Goal: Task Accomplishment & Management: Use online tool/utility

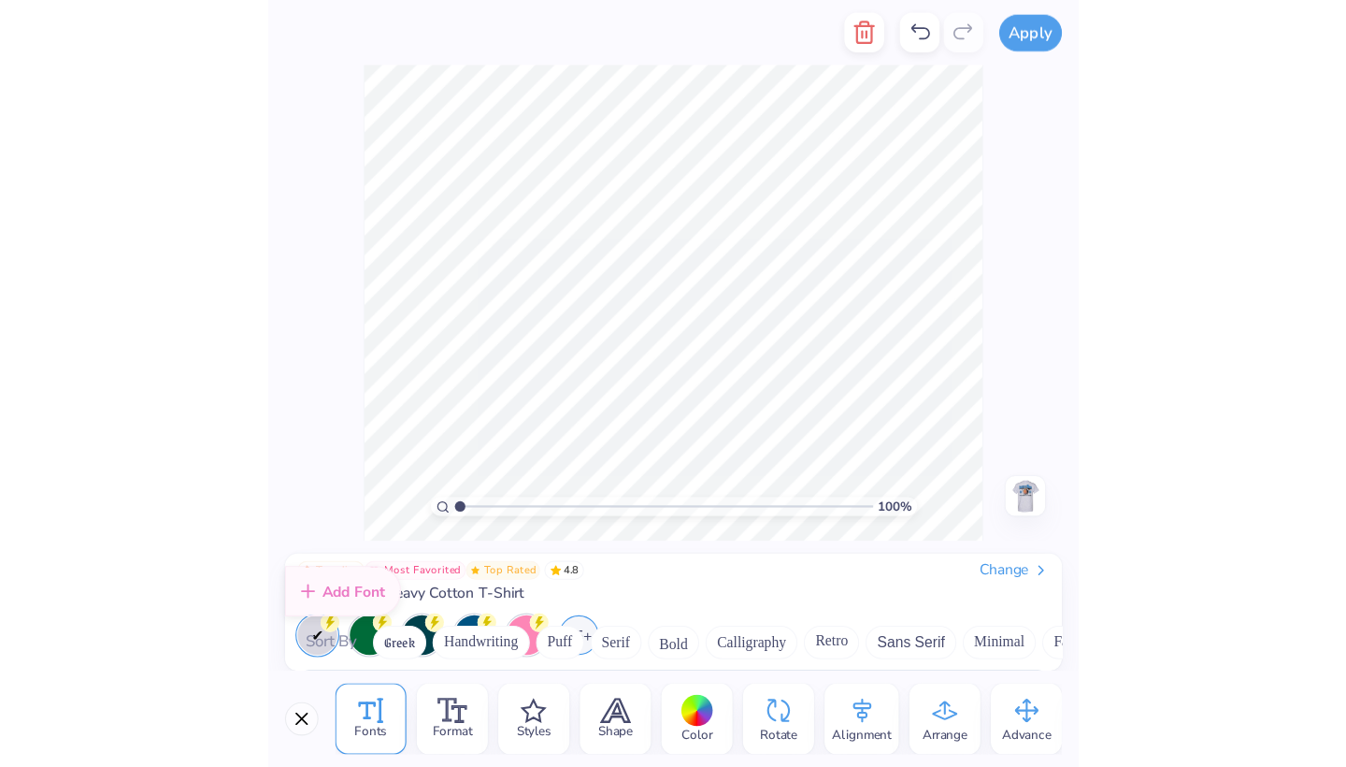
scroll to position [954, 0]
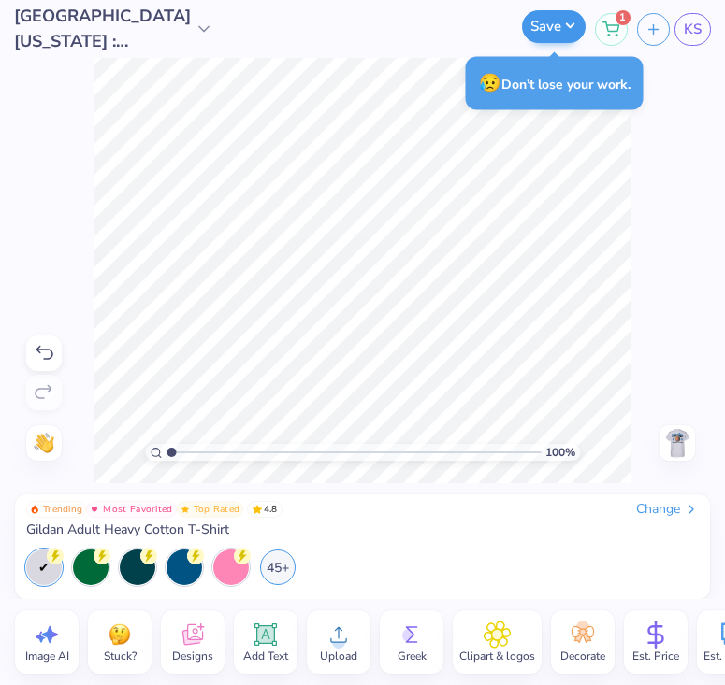
click at [575, 30] on button "Save" at bounding box center [554, 26] width 64 height 33
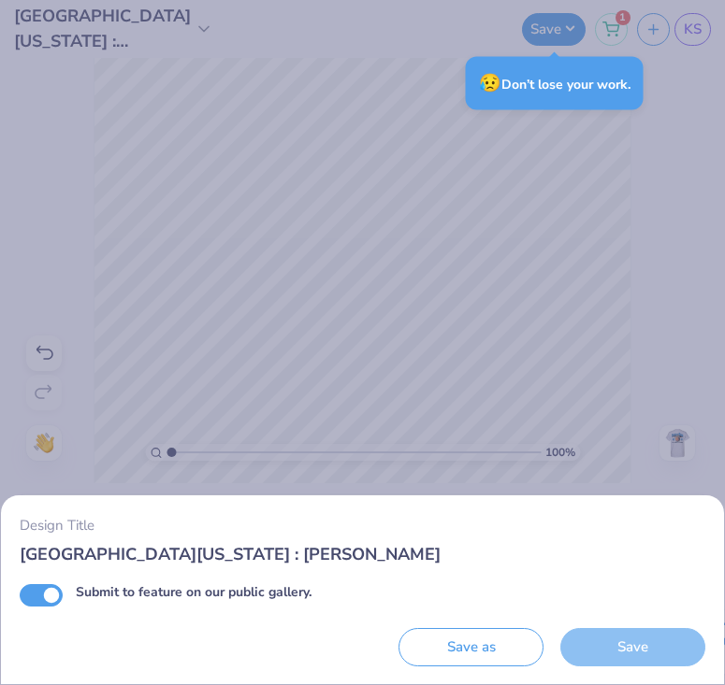
click at [627, 386] on div "Design Title university of New Mexico : Kyla Steele Submit to feature on our pu…" at bounding box center [362, 342] width 725 height 685
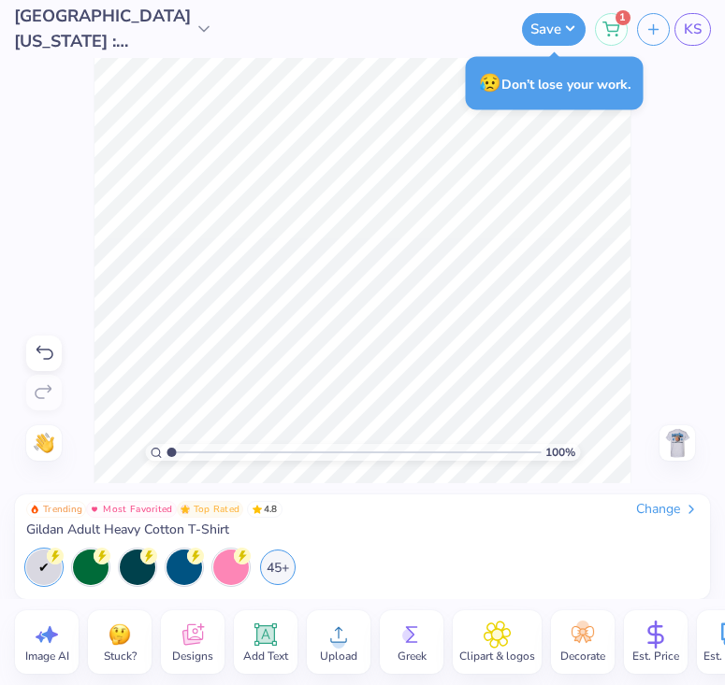
click at [683, 436] on img at bounding box center [677, 443] width 30 height 30
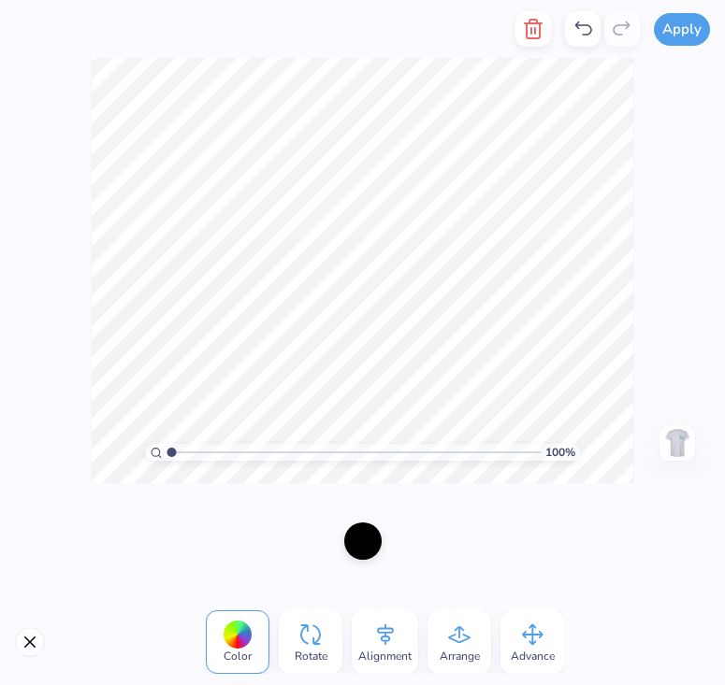
click at [677, 311] on div "100 % Need help? Chat with us. Front" at bounding box center [362, 270] width 725 height 425
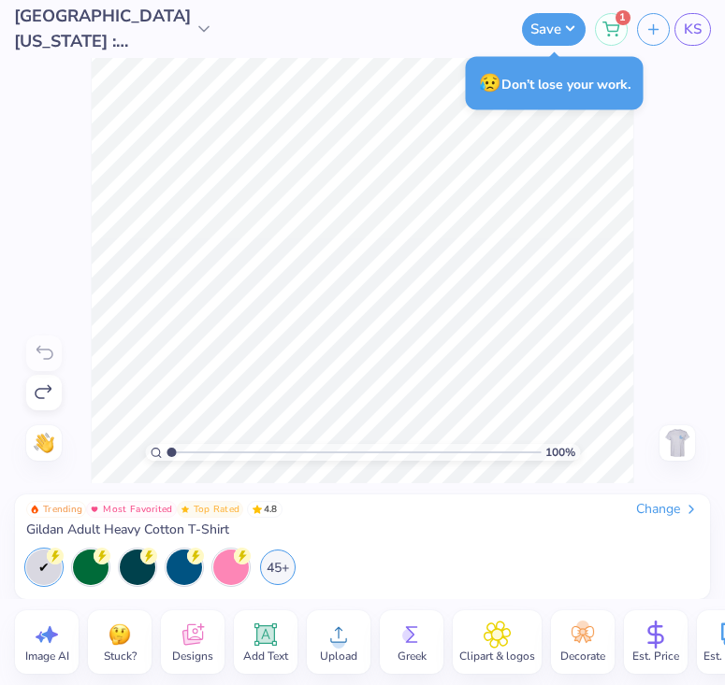
click at [38, 358] on div "100 % Need help? Chat with us. Front" at bounding box center [362, 270] width 725 height 425
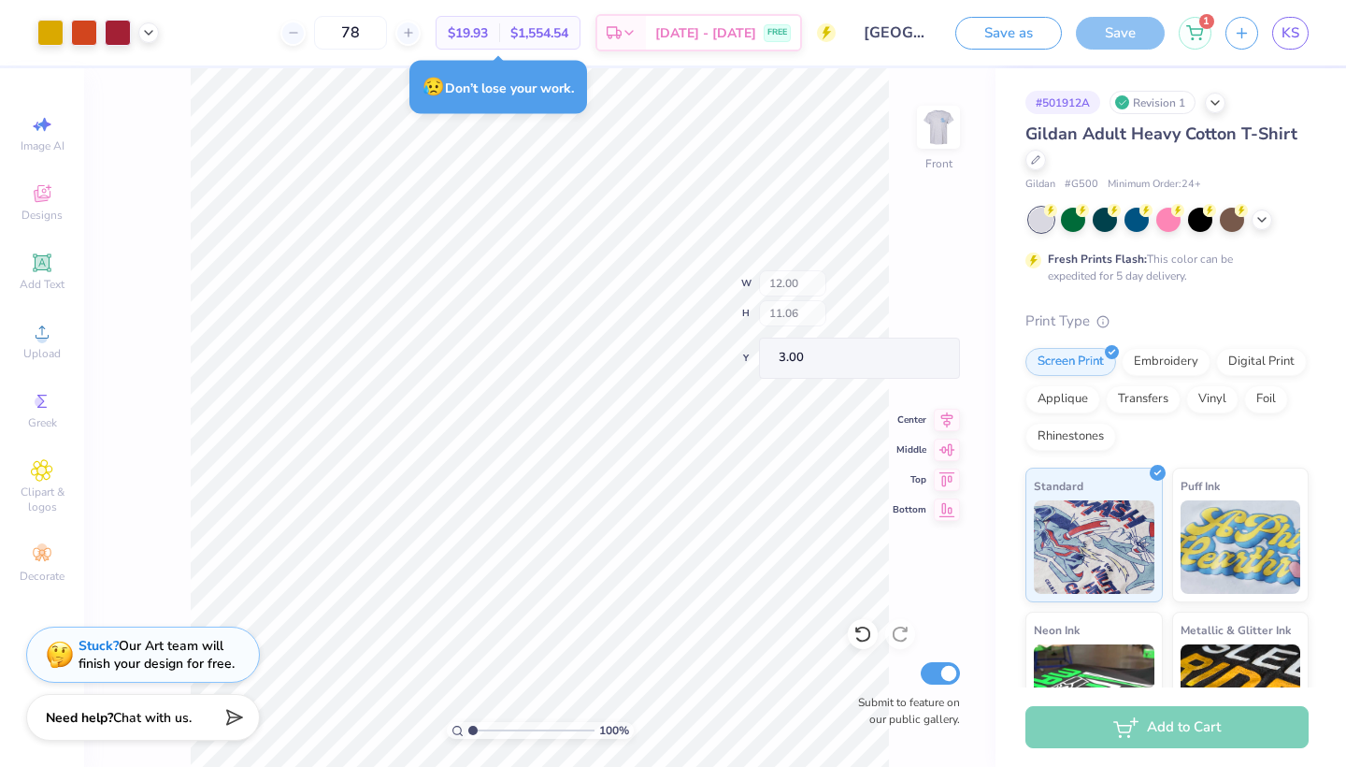
type input "0.58"
type input "0.87"
type input "12.90"
click at [724, 638] on icon at bounding box center [863, 633] width 19 height 19
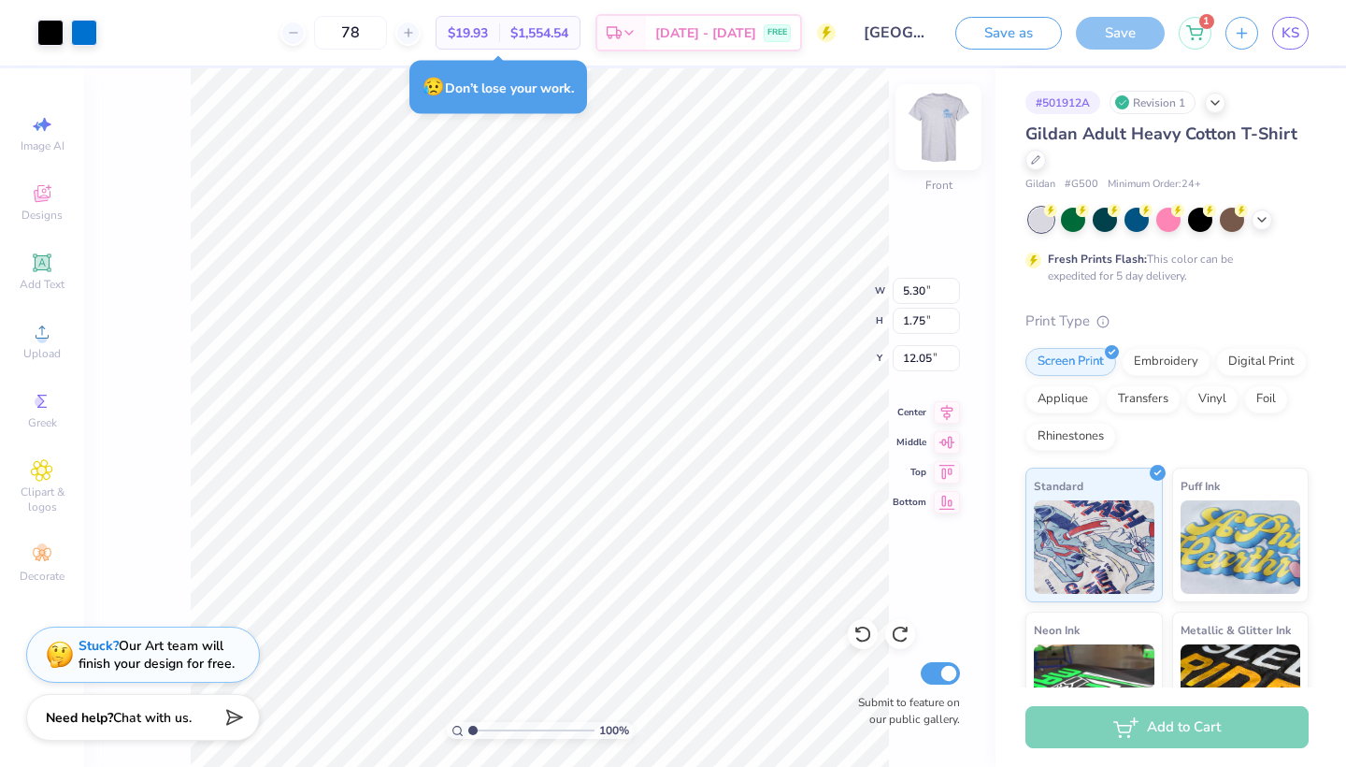
click at [724, 146] on img at bounding box center [938, 127] width 75 height 75
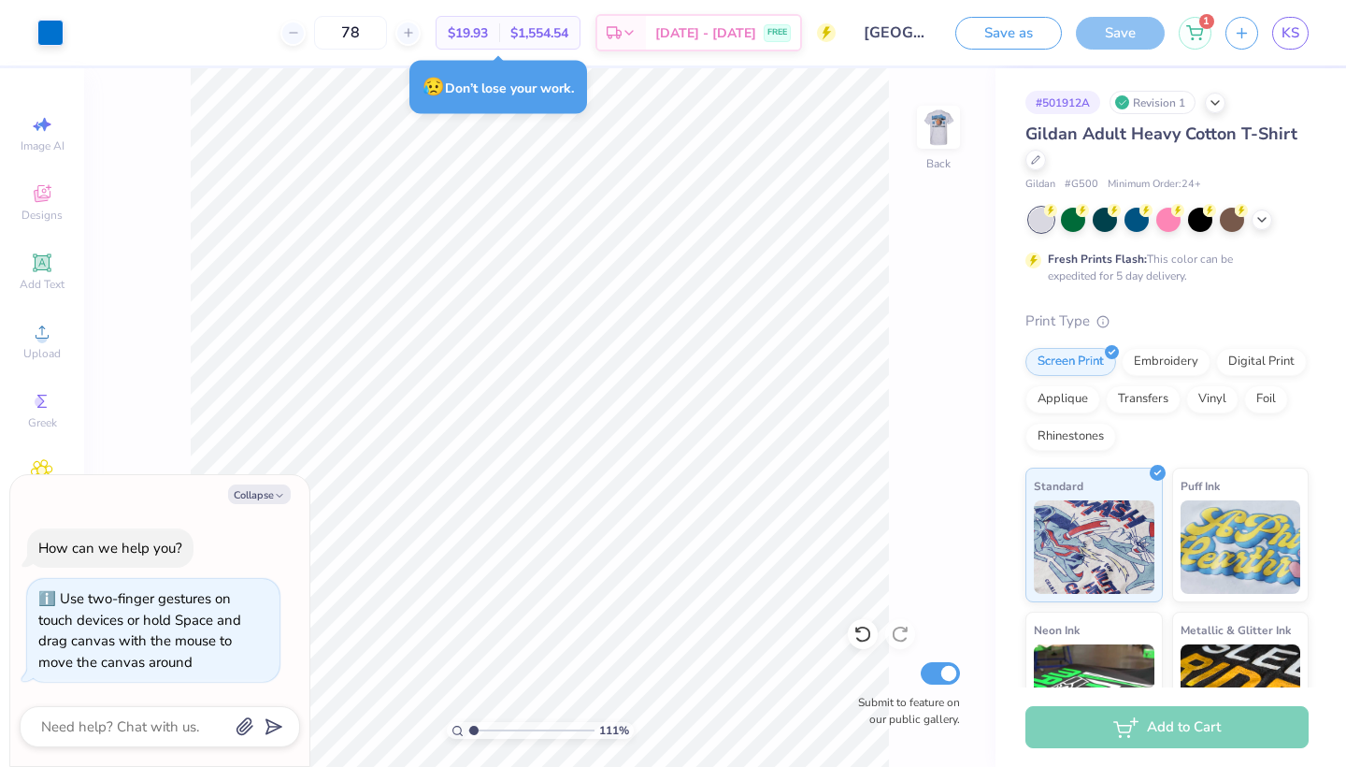
type input "1.86"
type textarea "x"
type input "1.93"
type textarea "x"
type input "3.42"
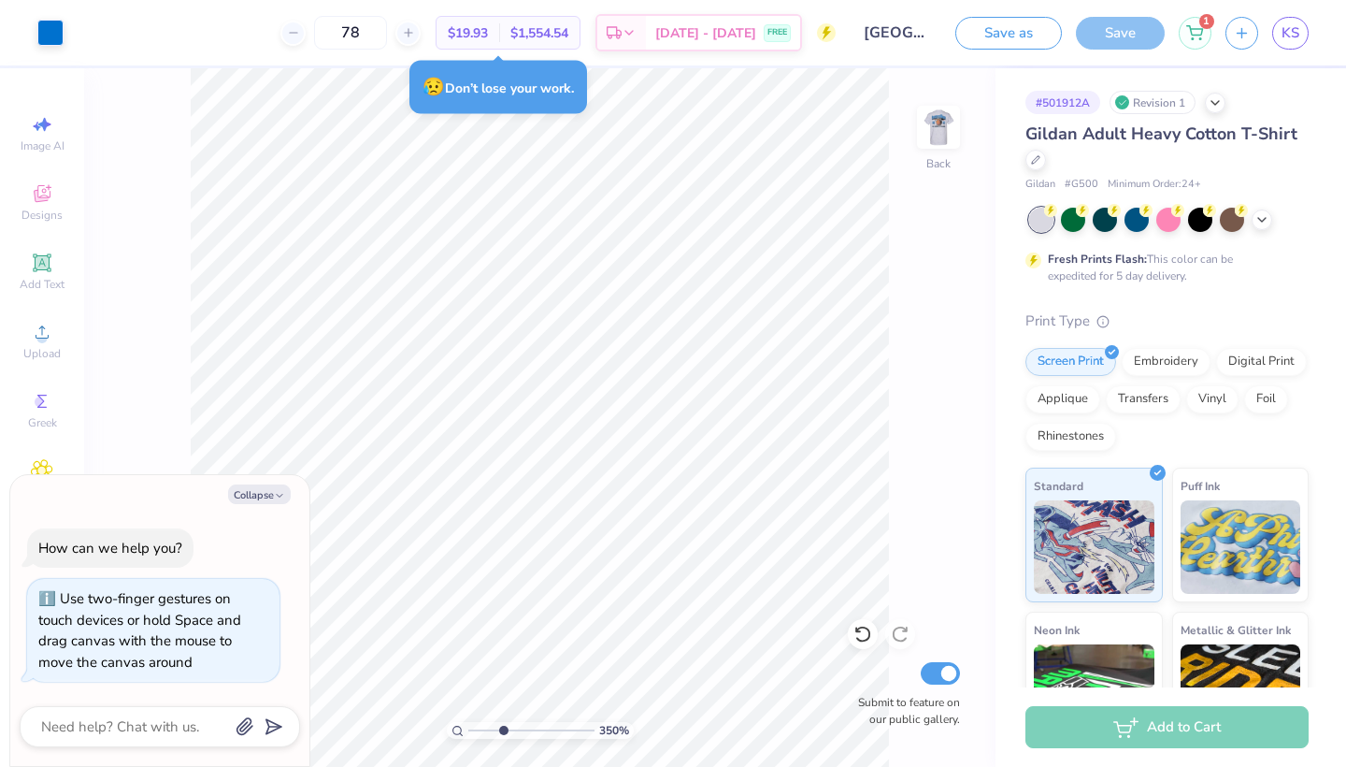
drag, startPoint x: 473, startPoint y: 730, endPoint x: 503, endPoint y: 727, distance: 30.0
click at [503, 684] on input "range" at bounding box center [531, 730] width 126 height 17
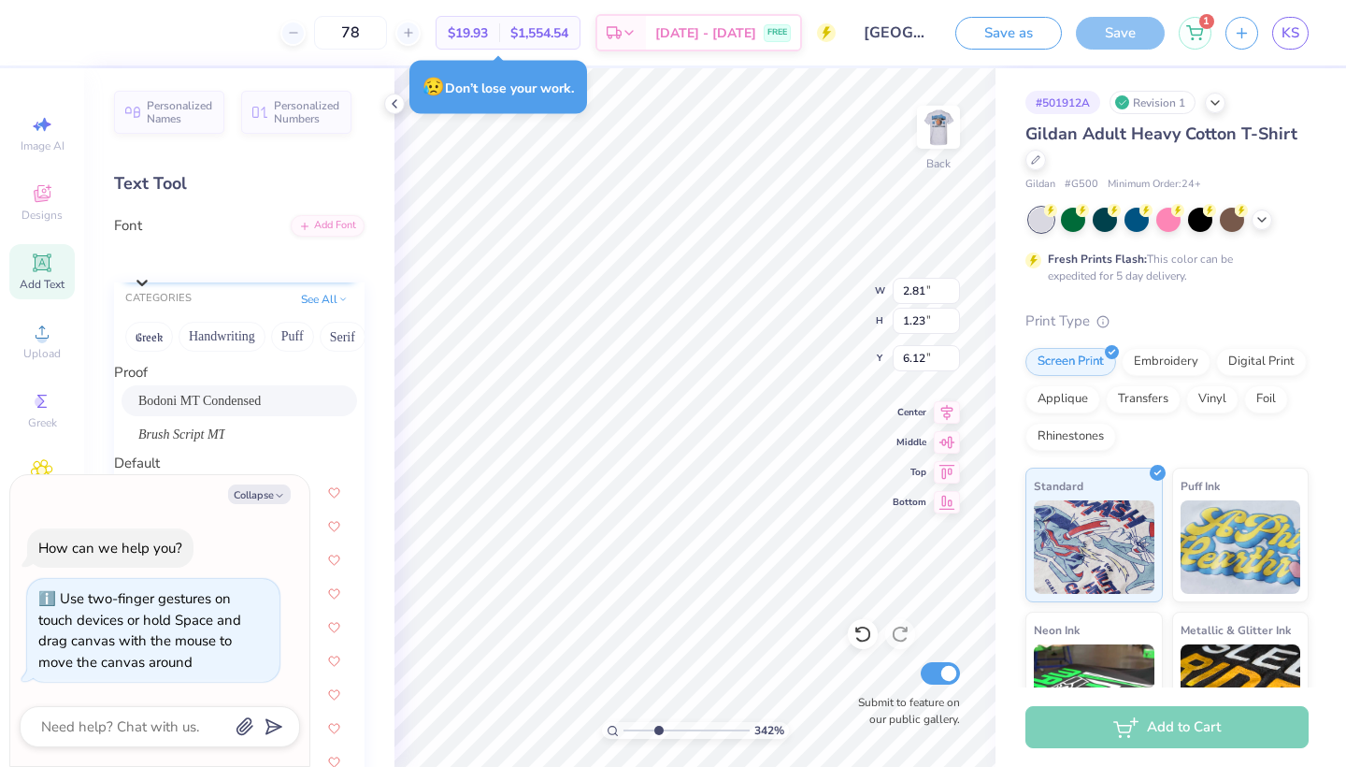
click at [320, 261] on div "Bodoni MT Condensed" at bounding box center [249, 257] width 232 height 29
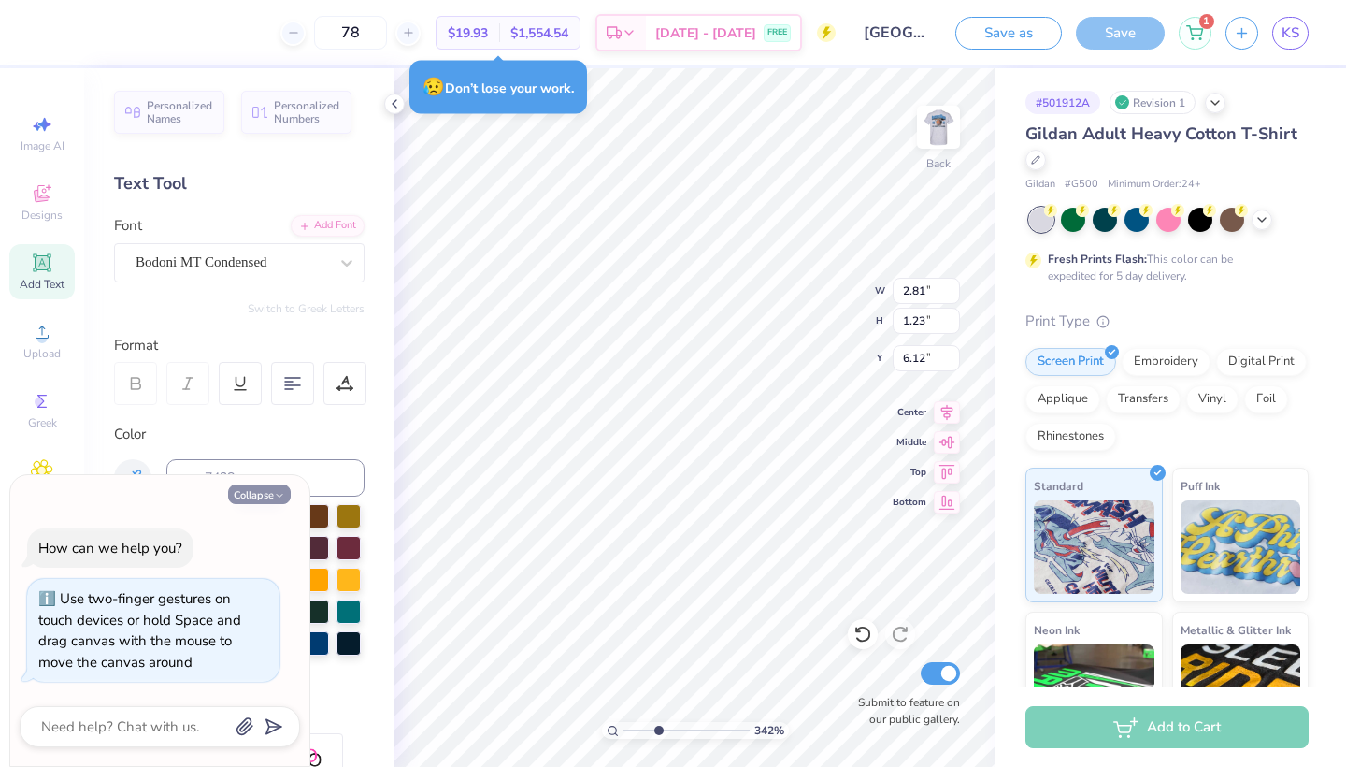
click at [265, 495] on button "Collapse" at bounding box center [259, 494] width 63 height 20
type textarea "x"
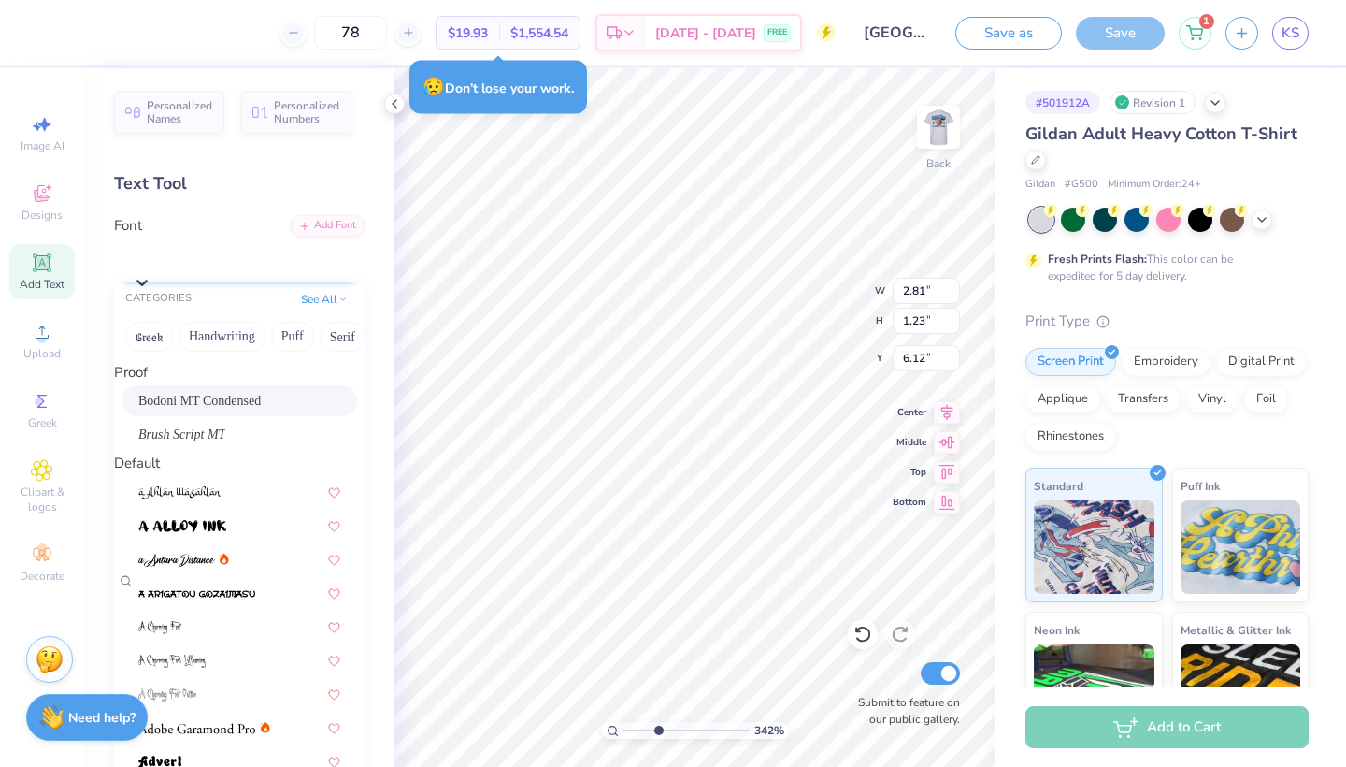
click at [318, 243] on div "Bodoni MT Condensed" at bounding box center [249, 257] width 232 height 29
click at [148, 280] on icon at bounding box center [141, 283] width 11 height 7
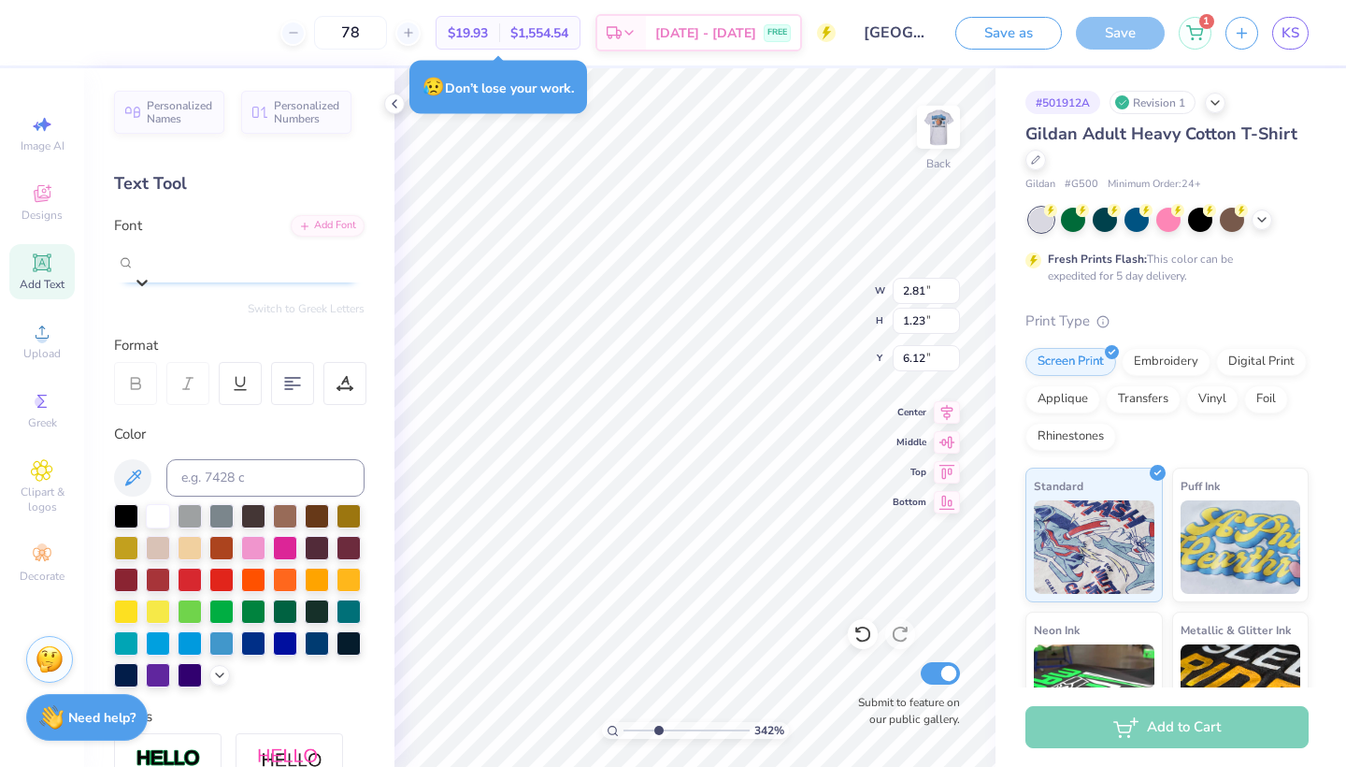
scroll to position [18, 0]
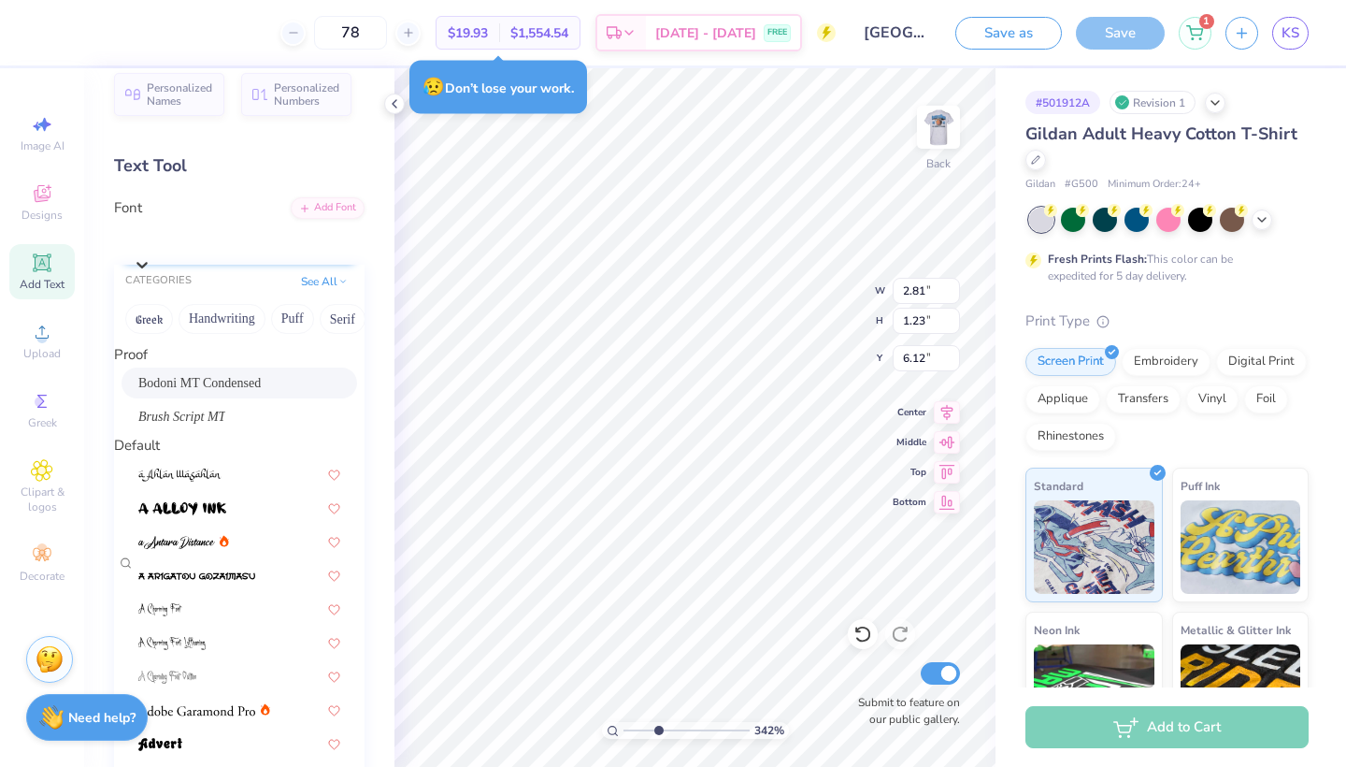
click at [148, 263] on icon at bounding box center [141, 266] width 11 height 7
click at [279, 684] on div "Greek" at bounding box center [239, 778] width 202 height 20
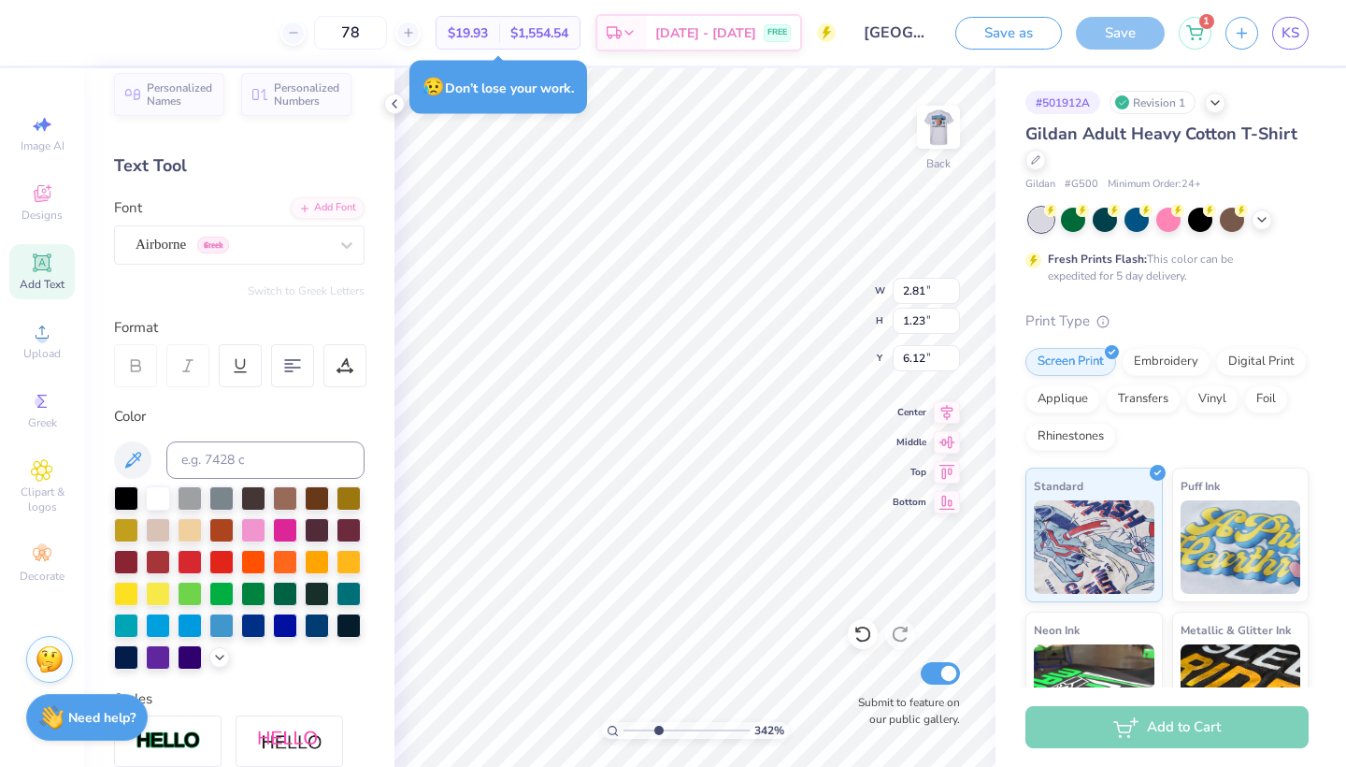
type input "4.84"
type input "1.36"
type input "6.13"
type input "2.81"
type input "1.23"
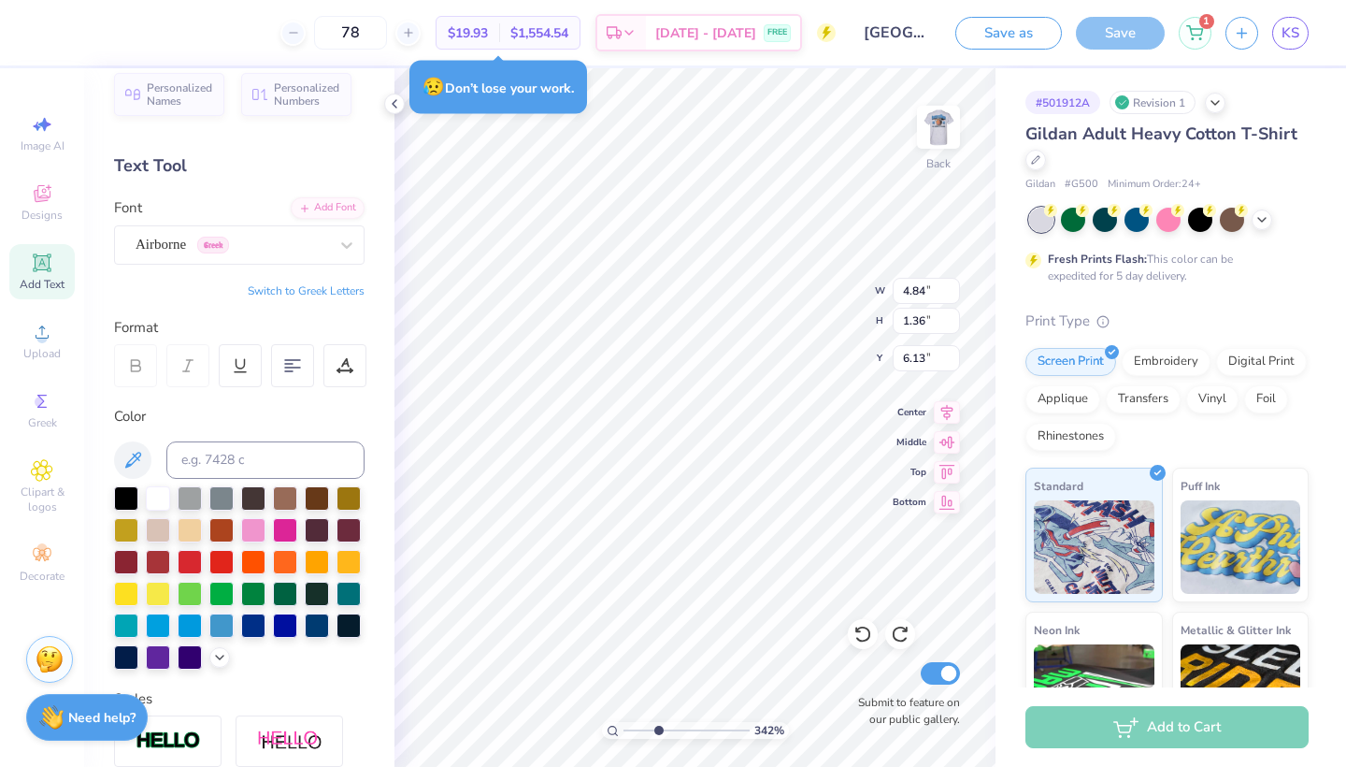
type input "6.12"
click at [309, 240] on div "Bodoni MT Condensed" at bounding box center [232, 244] width 196 height 29
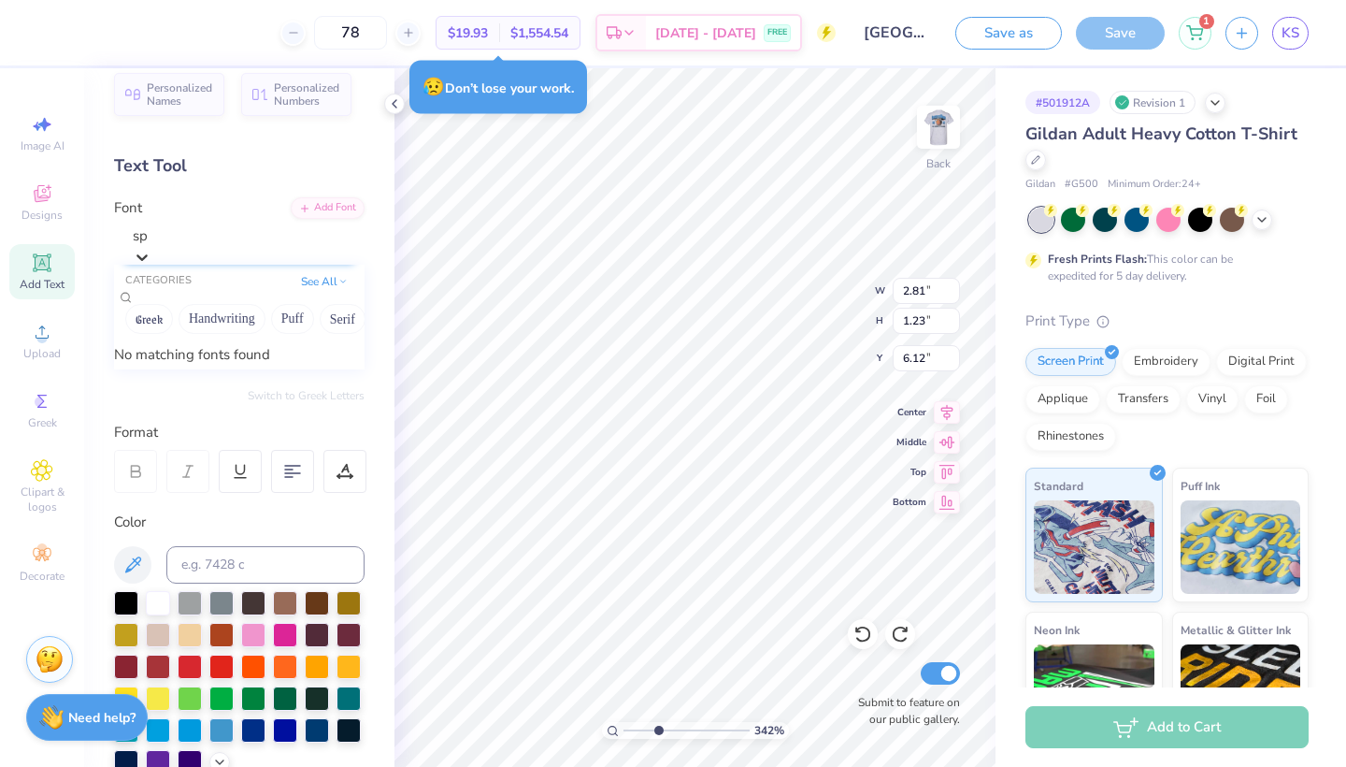
type input "s"
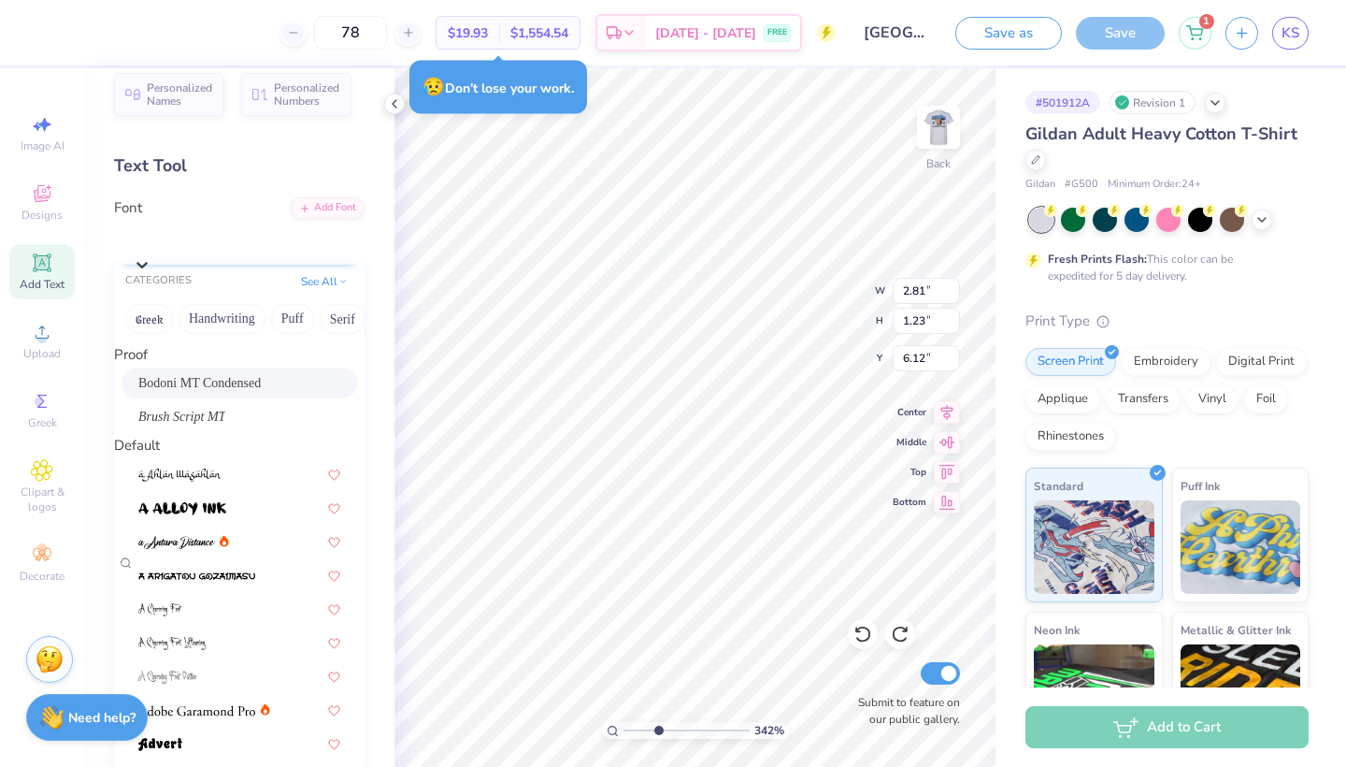
scroll to position [1819, 0]
paste input "We, the College Democrats of the University of New Mexico and New Mexico State …"
type input "We, the College Democrats of the University of New Mexico and New Mexico State …"
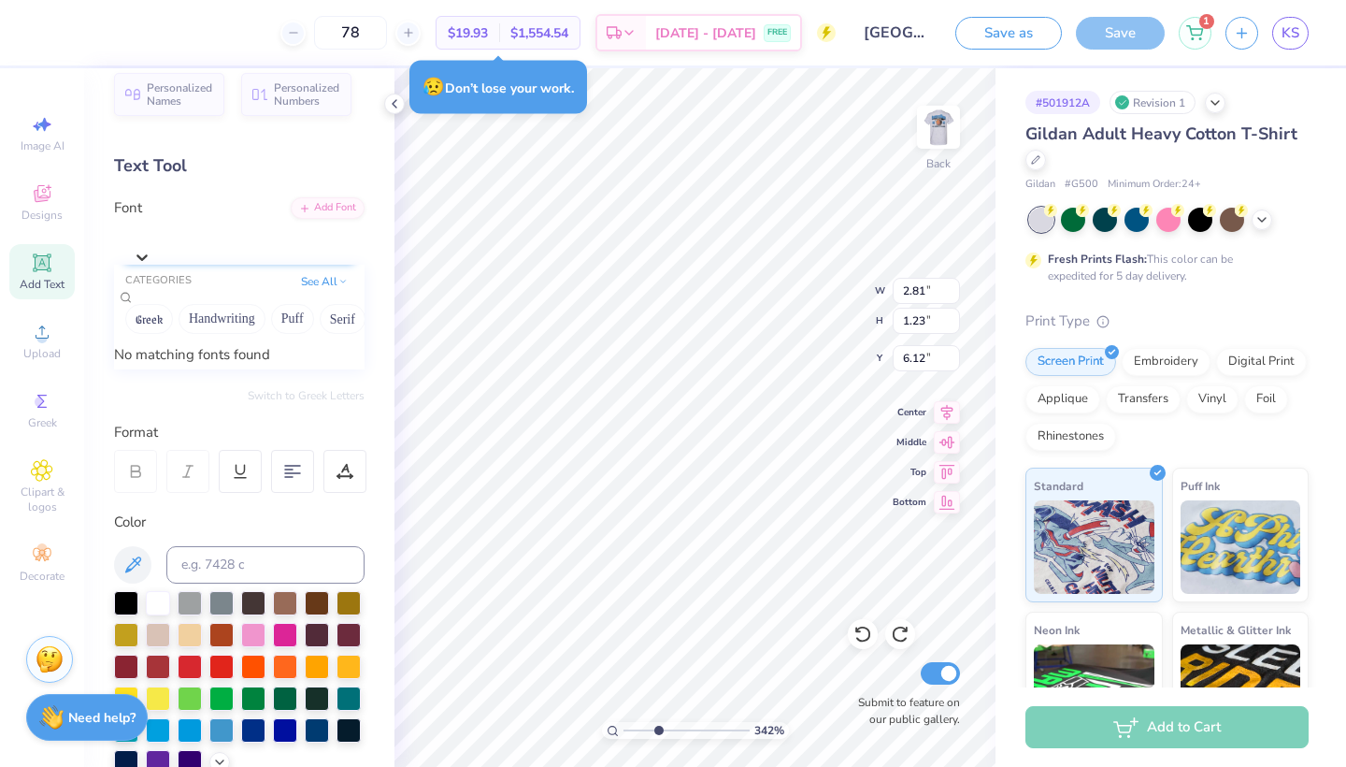
scroll to position [0, 0]
click at [151, 248] on icon at bounding box center [142, 257] width 19 height 19
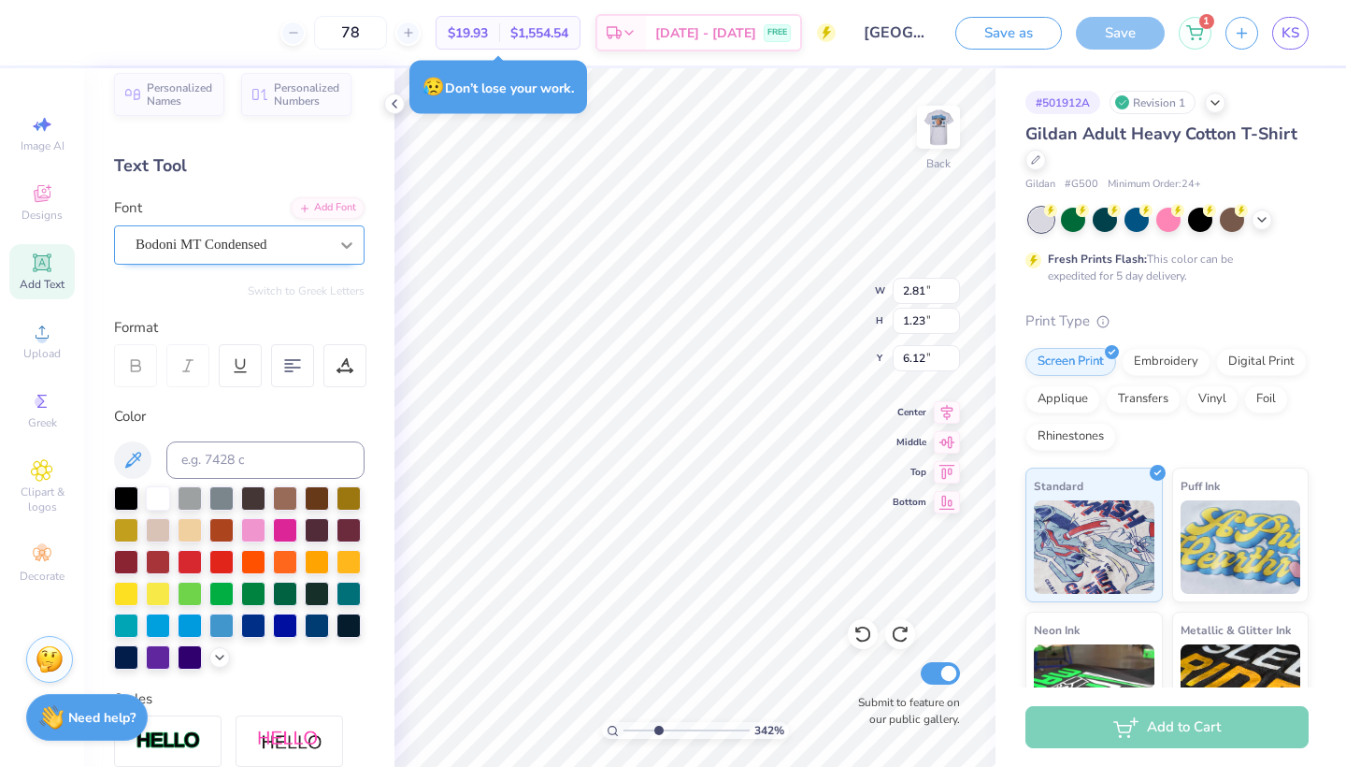
type input "2.99"
type input "0.60"
type input "7.58"
type input "2.81"
type input "1.23"
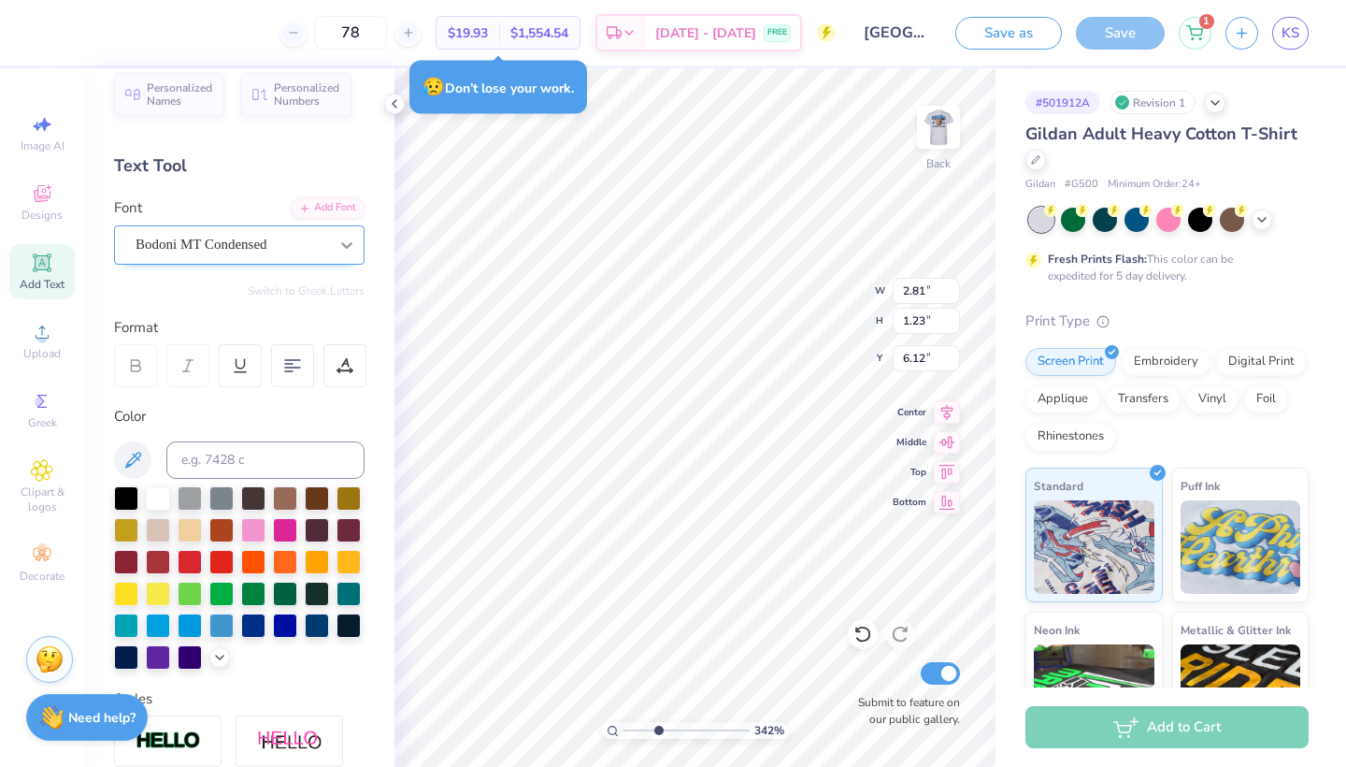
type input "6.14"
type input "5.39"
type input "1.78"
type input "10.41"
click at [724, 112] on img at bounding box center [938, 127] width 75 height 75
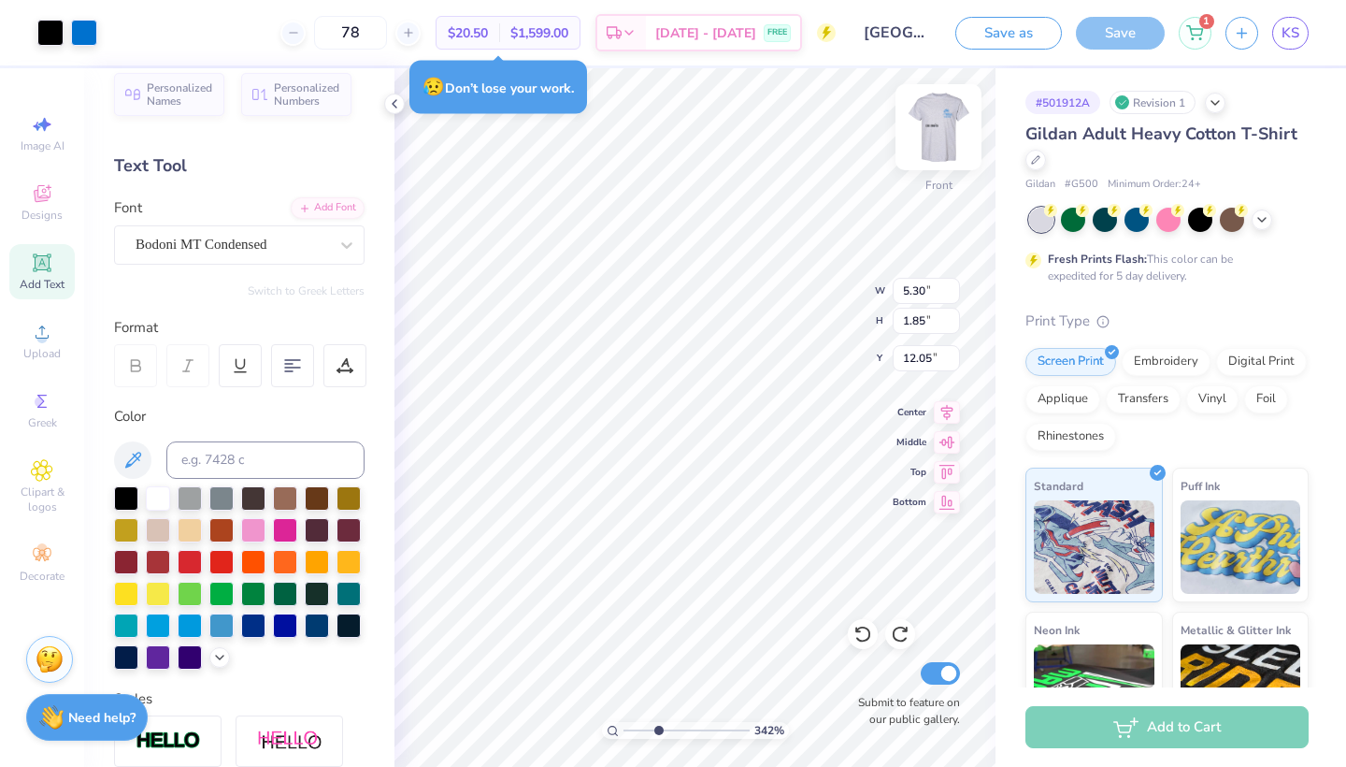
click at [724, 125] on img at bounding box center [938, 127] width 75 height 75
click at [724, 137] on img at bounding box center [938, 127] width 75 height 75
click at [724, 126] on img at bounding box center [938, 127] width 75 height 75
type input "0.97"
type input "1.86"
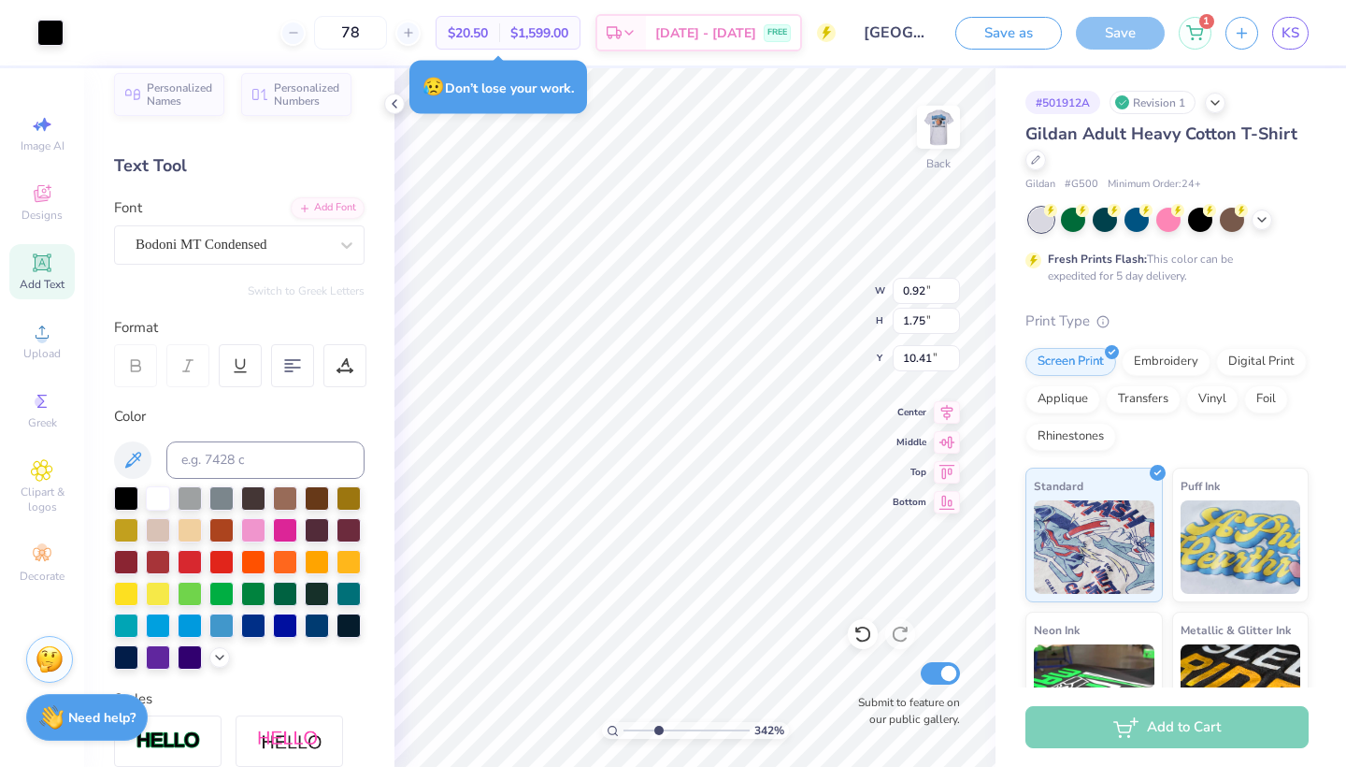
type input "10.30"
type input "0.92"
type input "1.75"
type input "10.41"
type input "2.16"
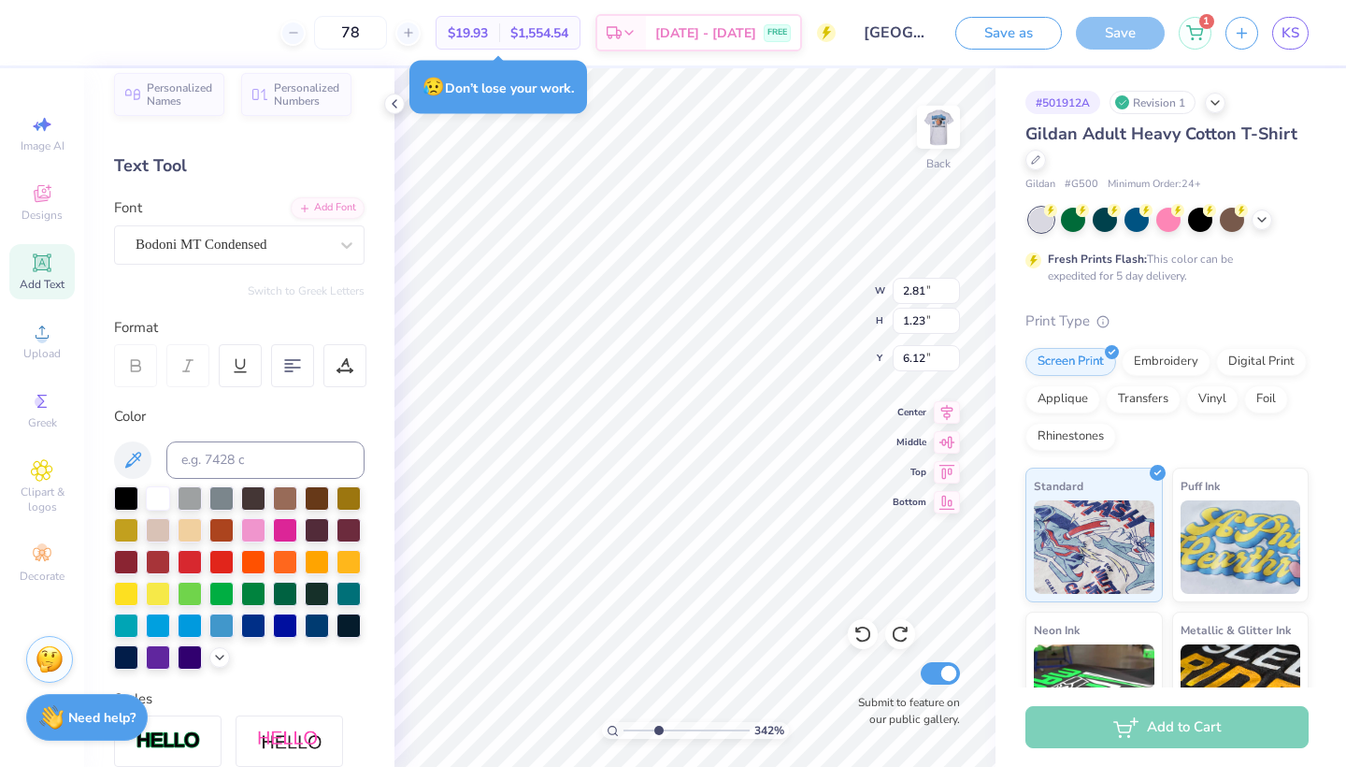
type input "1.50"
type input "4.44"
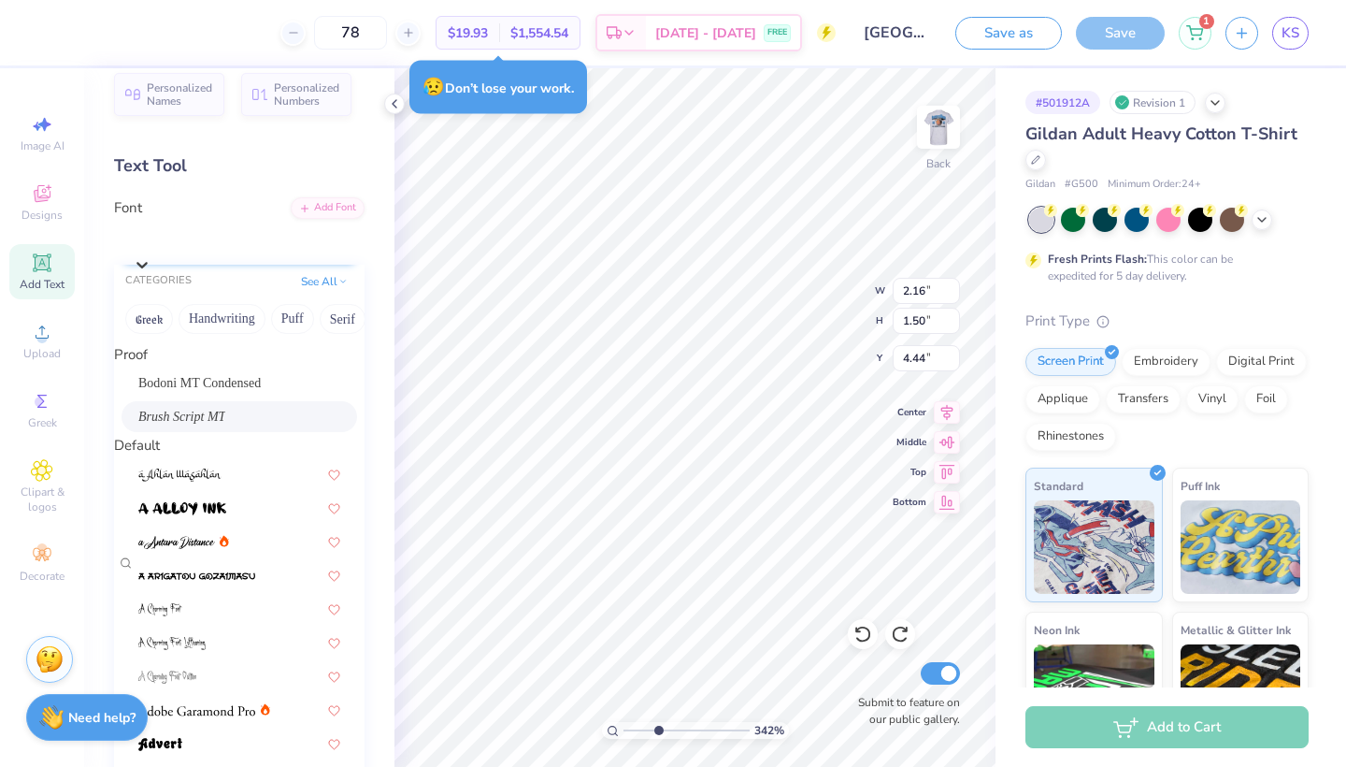
click at [151, 255] on icon at bounding box center [142, 264] width 19 height 19
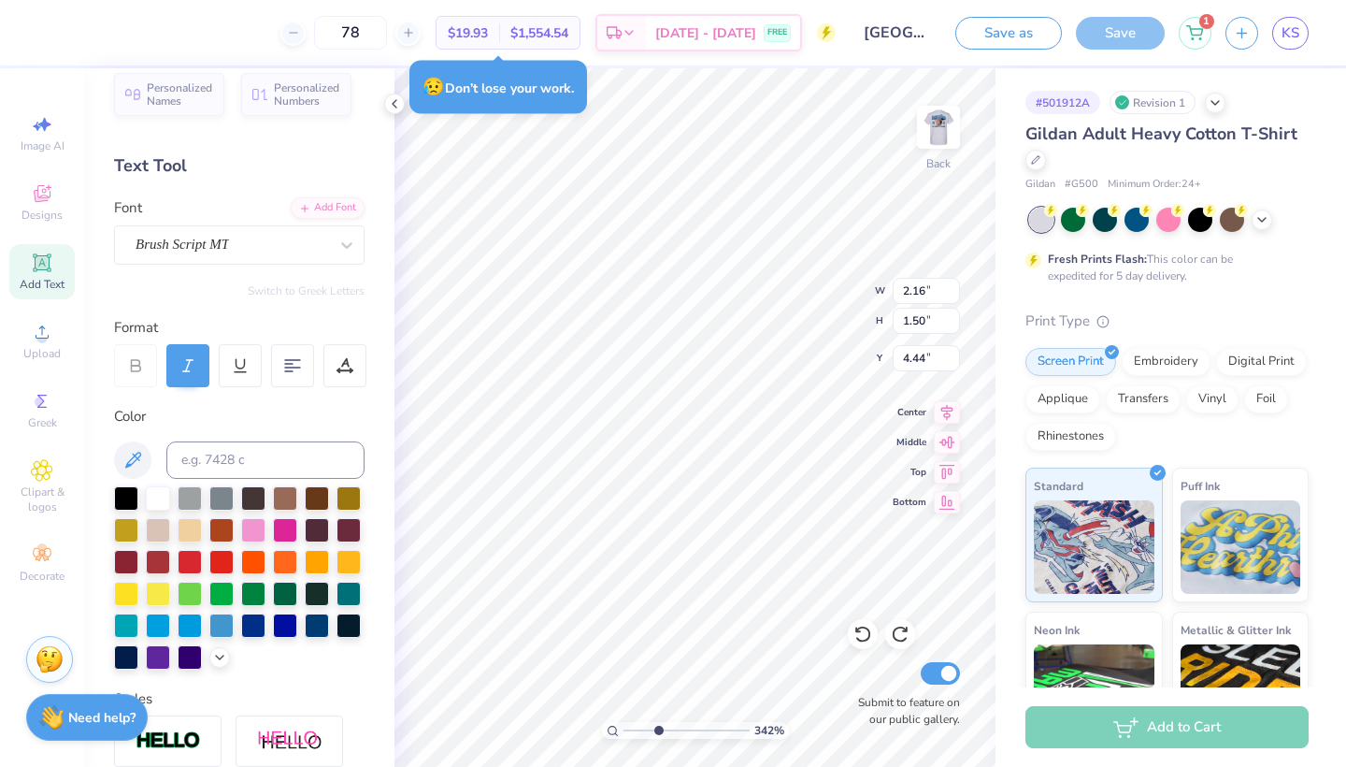
type input "2.81"
type input "1.23"
type input "6.12"
type input "2.16"
type input "1.50"
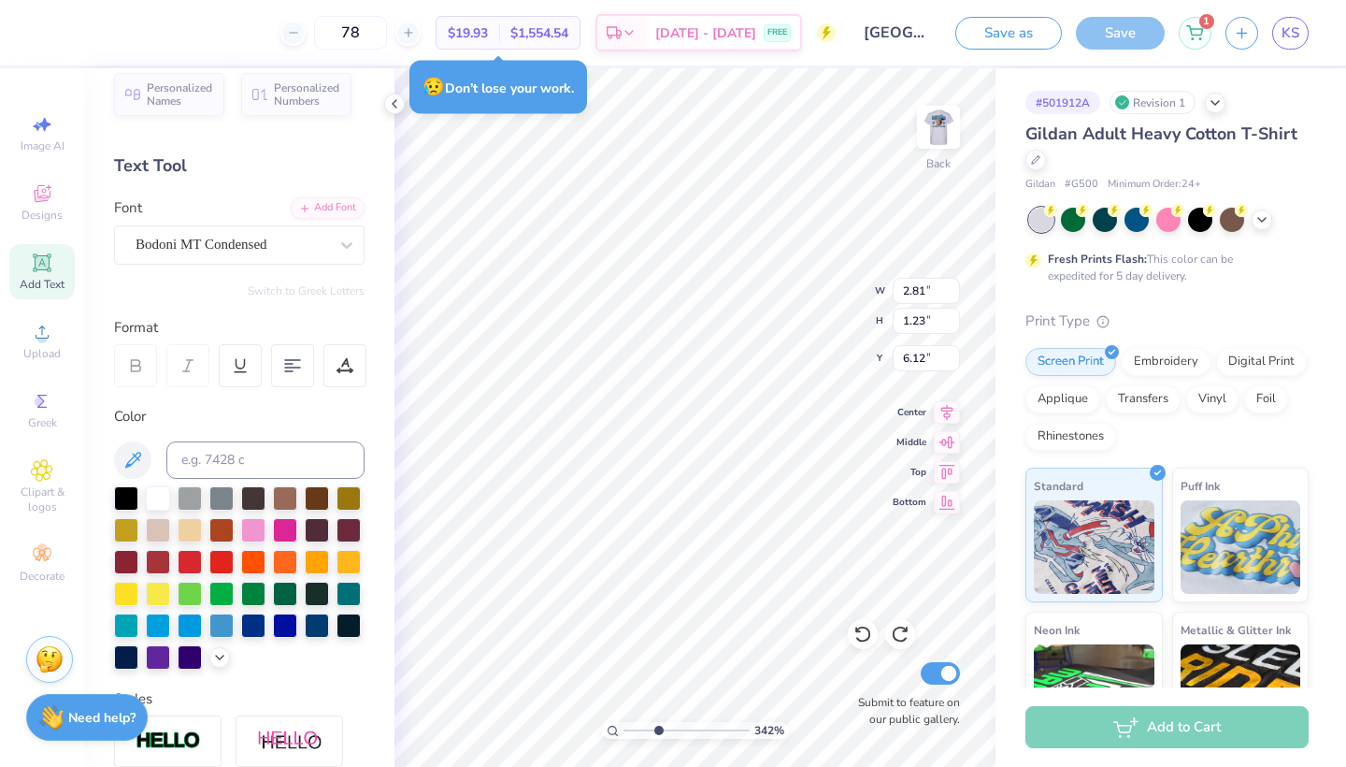
type input "4.44"
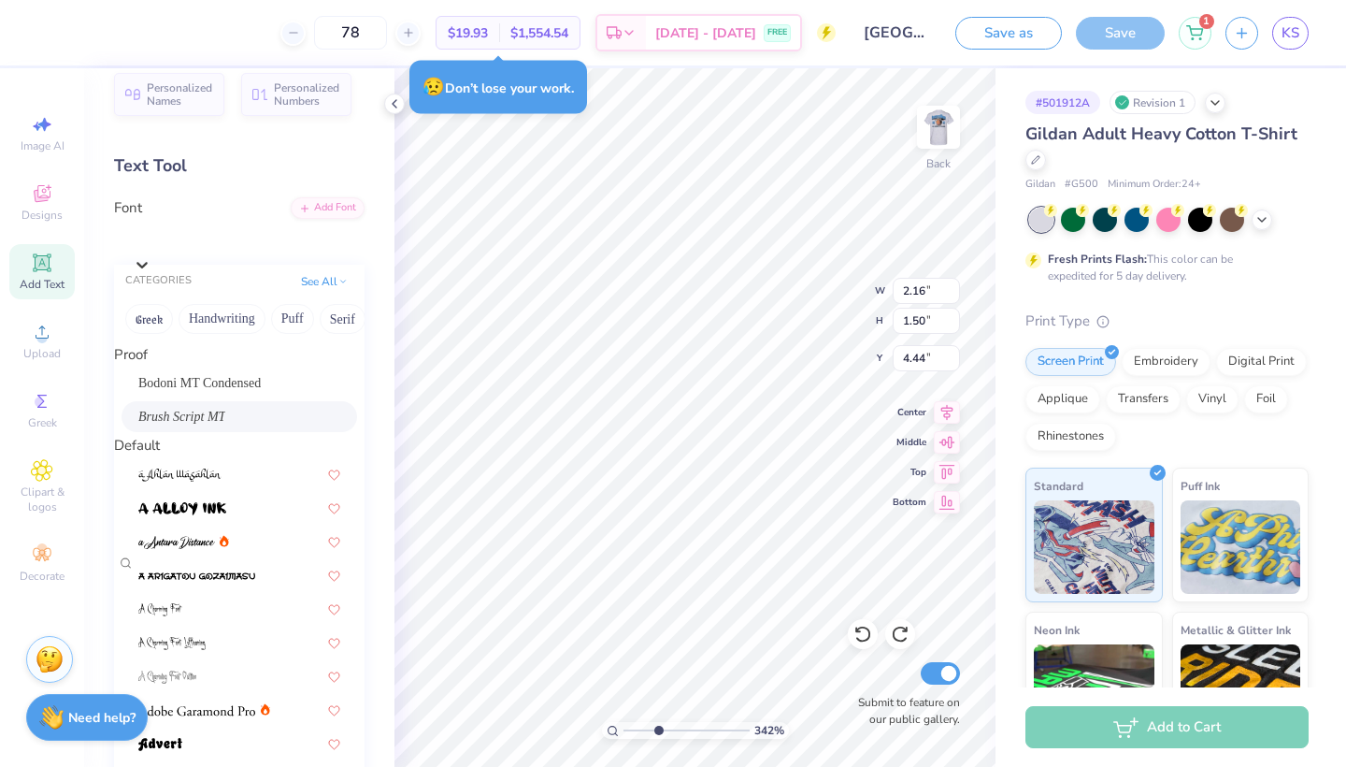
click at [261, 234] on div "Brush Script MT" at bounding box center [249, 239] width 232 height 29
click at [229, 393] on div "Bodoni MT Condensed" at bounding box center [239, 383] width 202 height 20
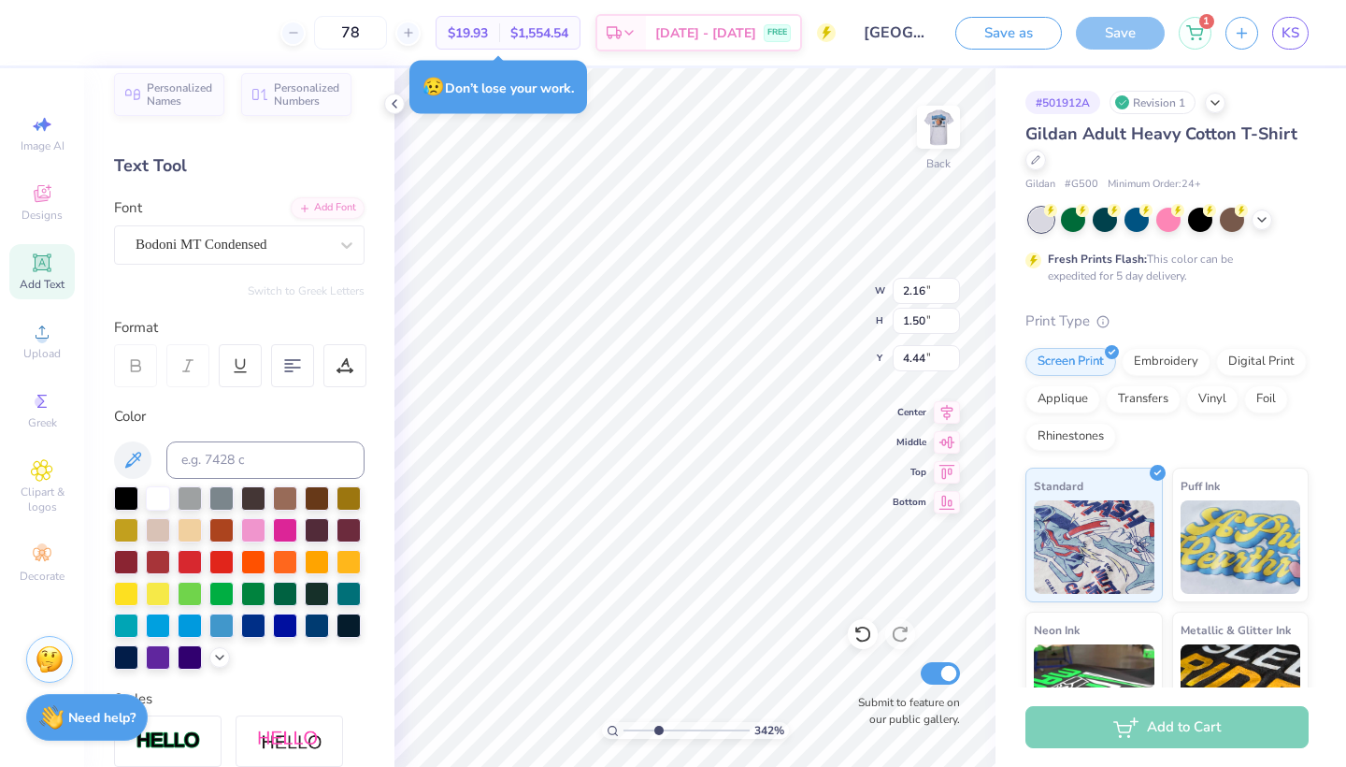
type input "1.49"
type input "1.21"
type input "4.53"
type input "2.99"
type input "0.60"
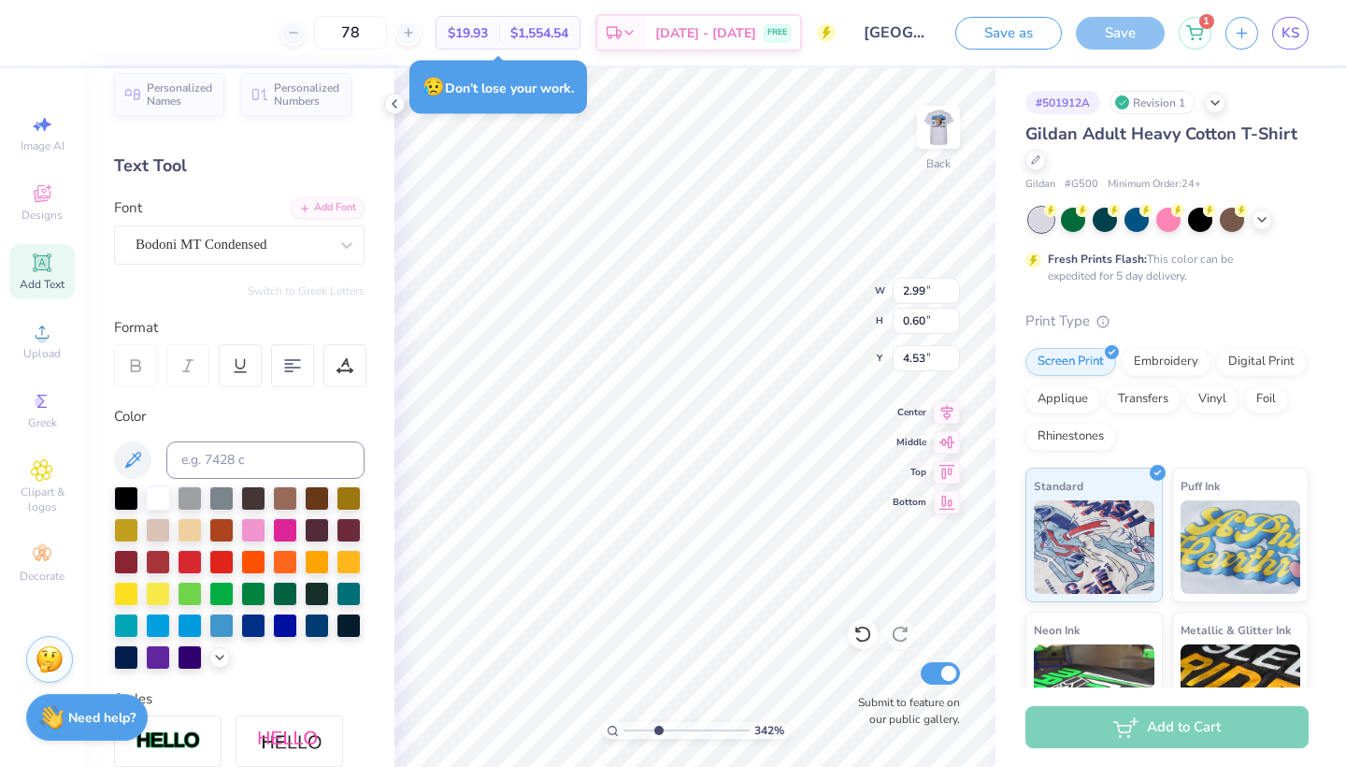
type input "7.58"
type input "2.81"
type input "1.23"
type input "6.12"
type input "1.49"
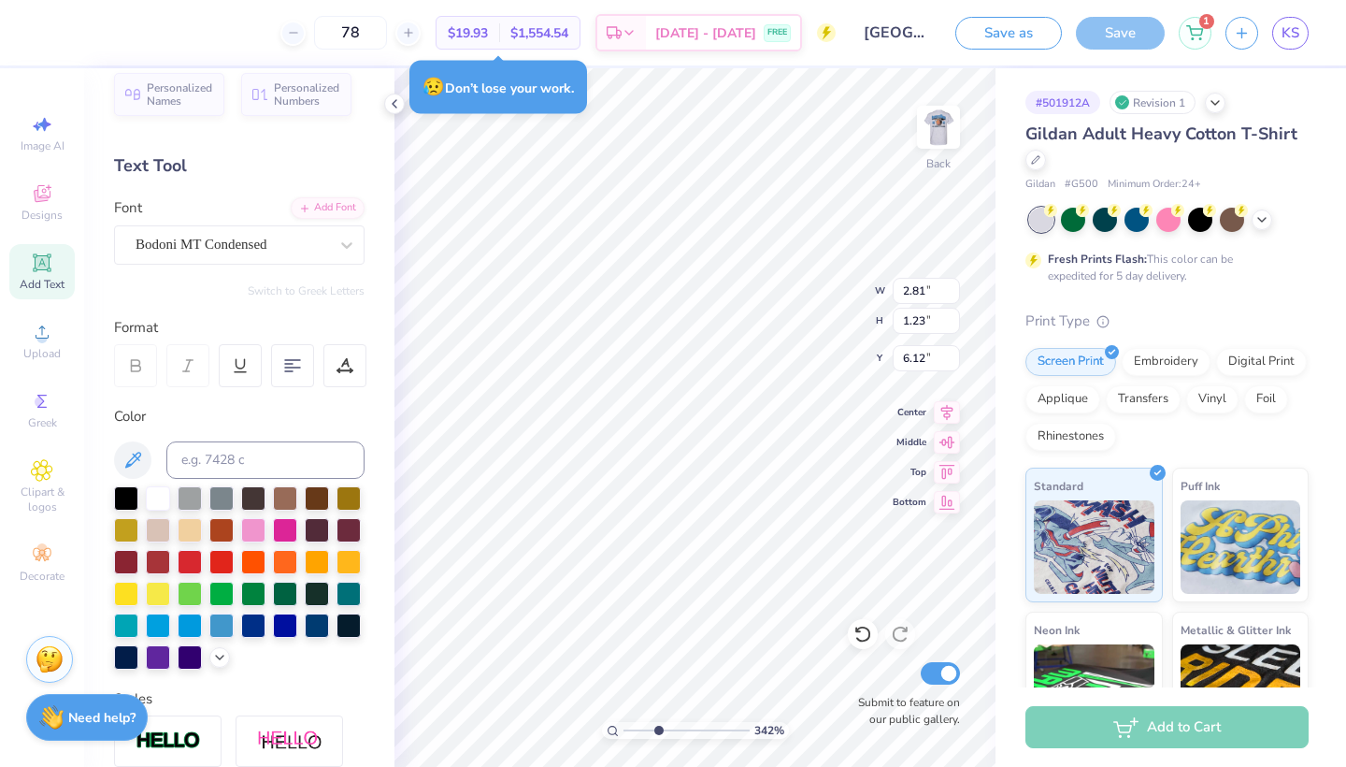
type input "1.21"
type input "4.73"
click at [724, 132] on img at bounding box center [938, 127] width 75 height 75
drag, startPoint x: 935, startPoint y: 132, endPoint x: 1065, endPoint y: 34, distance: 162.9
click at [724, 151] on div "Front" at bounding box center [938, 139] width 43 height 66
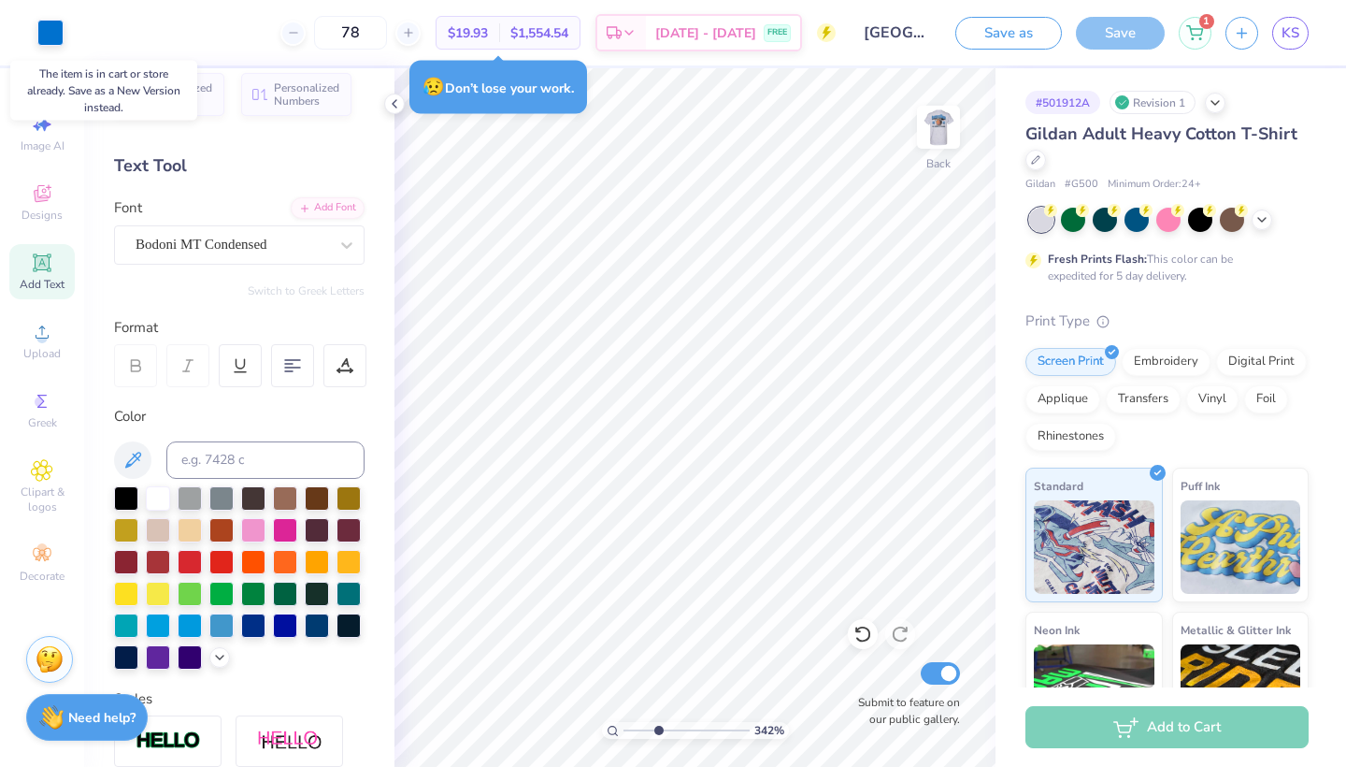
click at [724, 45] on div "Save" at bounding box center [1120, 33] width 89 height 33
click at [498, 63] on div "😥 Don’t lose your work." at bounding box center [498, 87] width 178 height 53
click at [306, 27] on div at bounding box center [292, 33] width 25 height 25
type input "77"
type textarea "x"
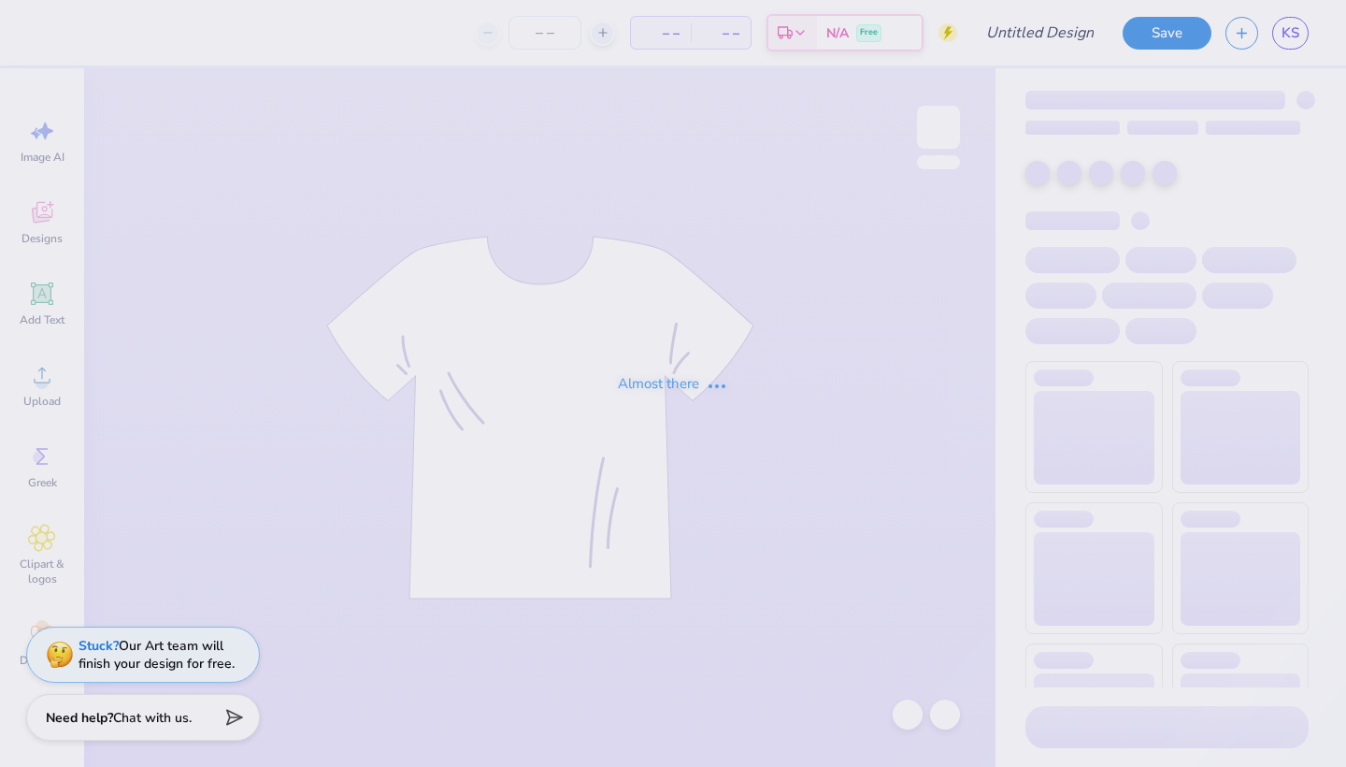
type input "[GEOGRAPHIC_DATA][US_STATE] : [PERSON_NAME]"
type input "78"
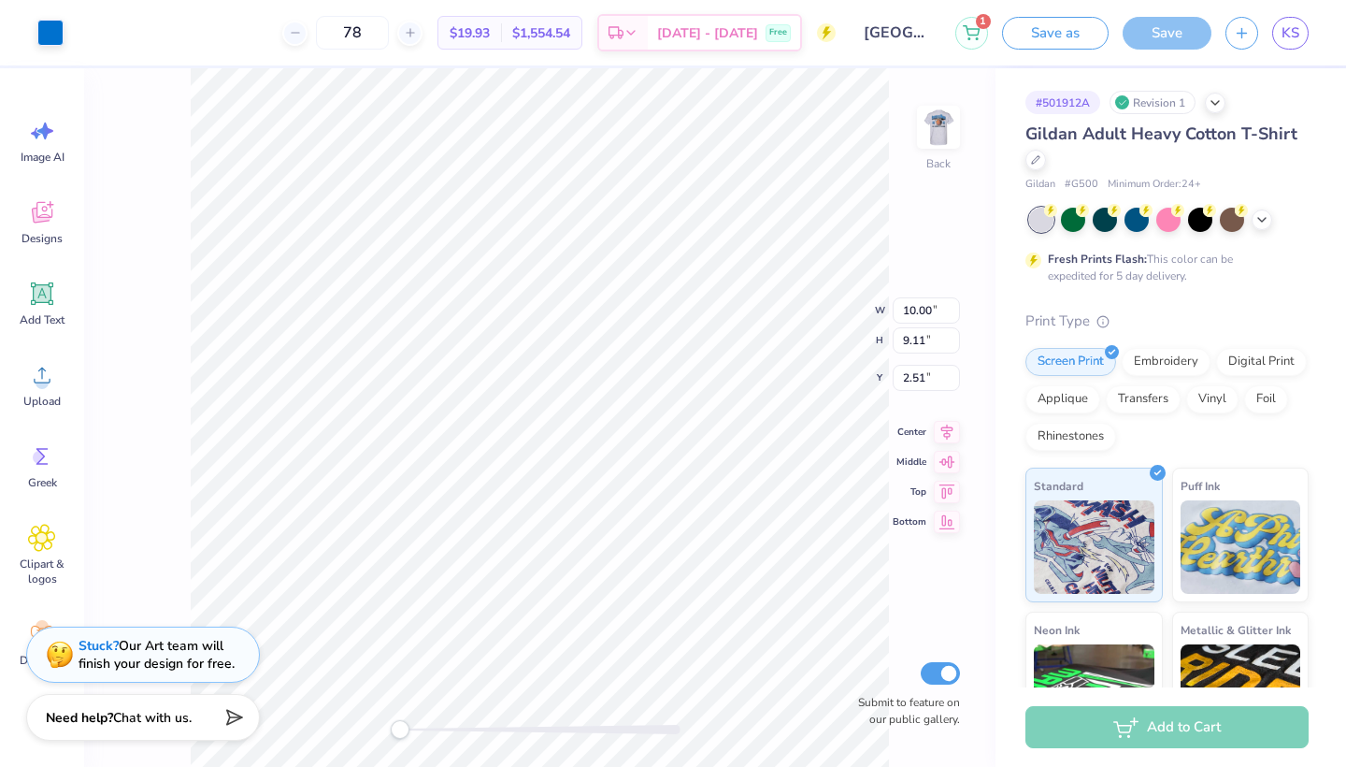
type input "2.32"
type input "2.59"
type input "4.10"
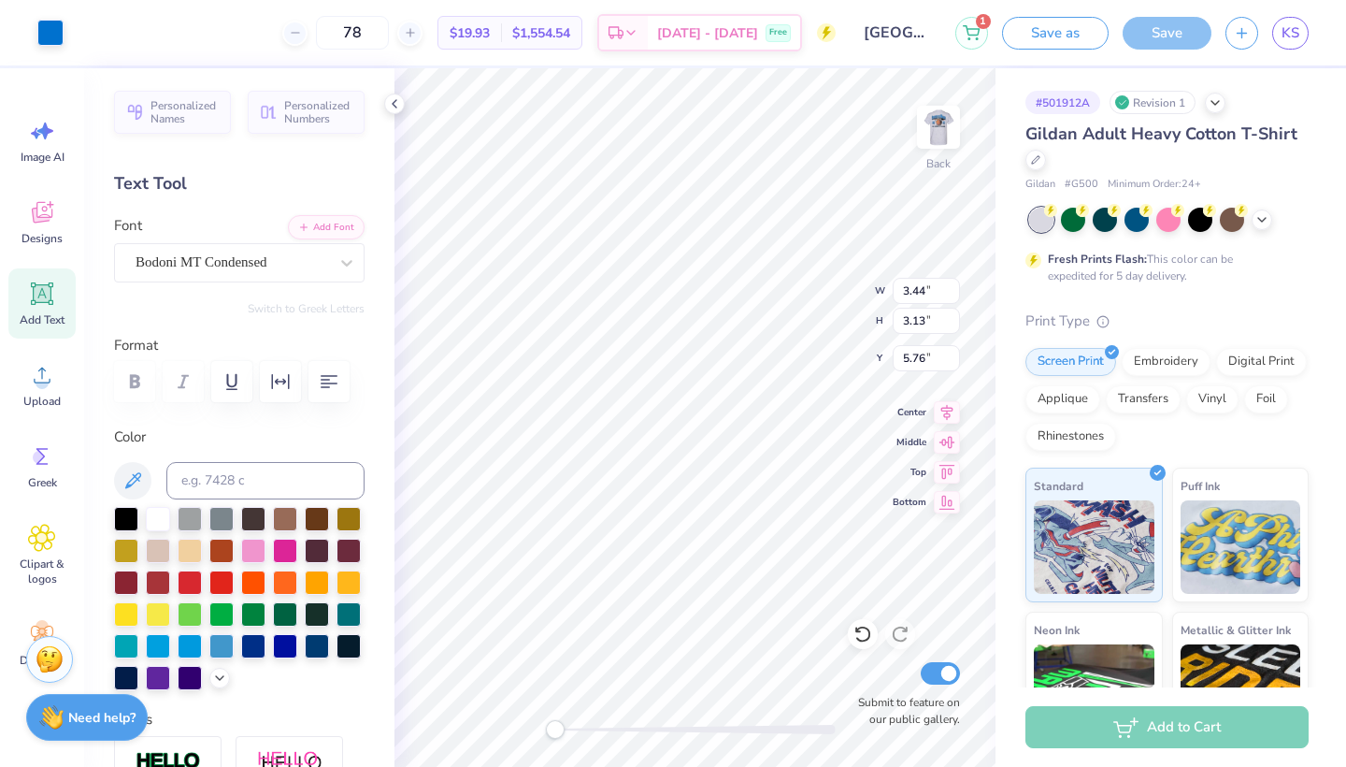
type input "3.00"
click at [862, 637] on icon at bounding box center [863, 633] width 19 height 19
click at [1150, 36] on div "Save" at bounding box center [1167, 33] width 89 height 33
click at [972, 33] on icon at bounding box center [972, 27] width 16 height 9
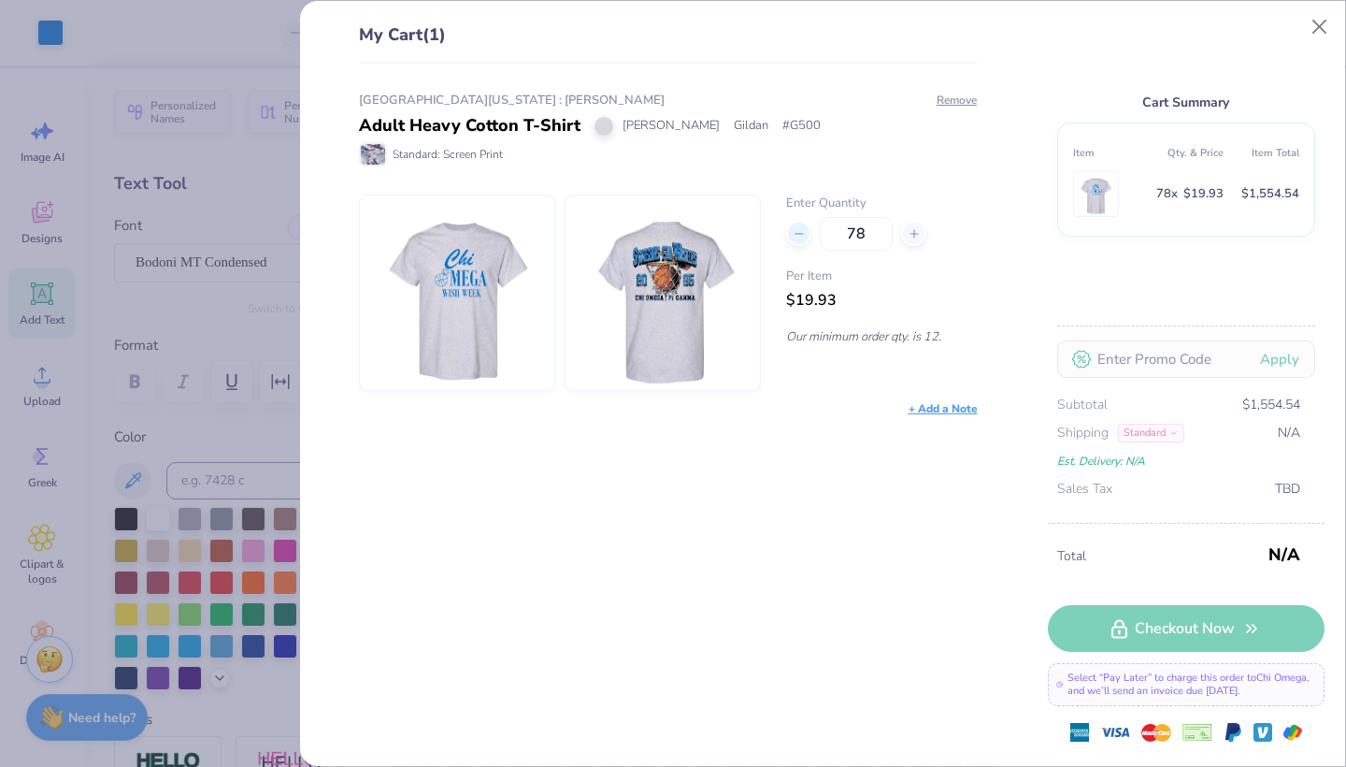
click at [798, 232] on icon at bounding box center [799, 233] width 13 height 13
type input "77"
click at [962, 99] on button "Remove" at bounding box center [957, 100] width 42 height 17
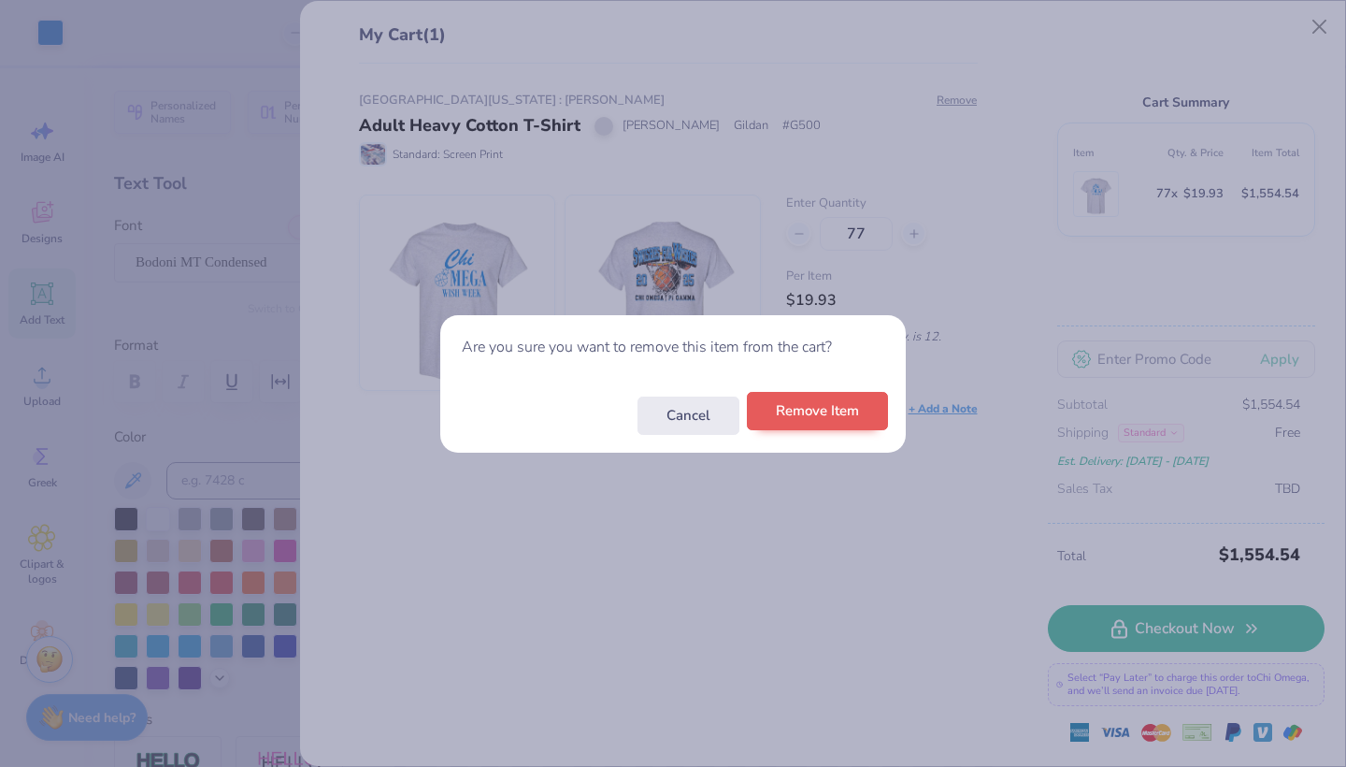
click at [810, 419] on button "Remove Item" at bounding box center [817, 411] width 141 height 38
type input "77"
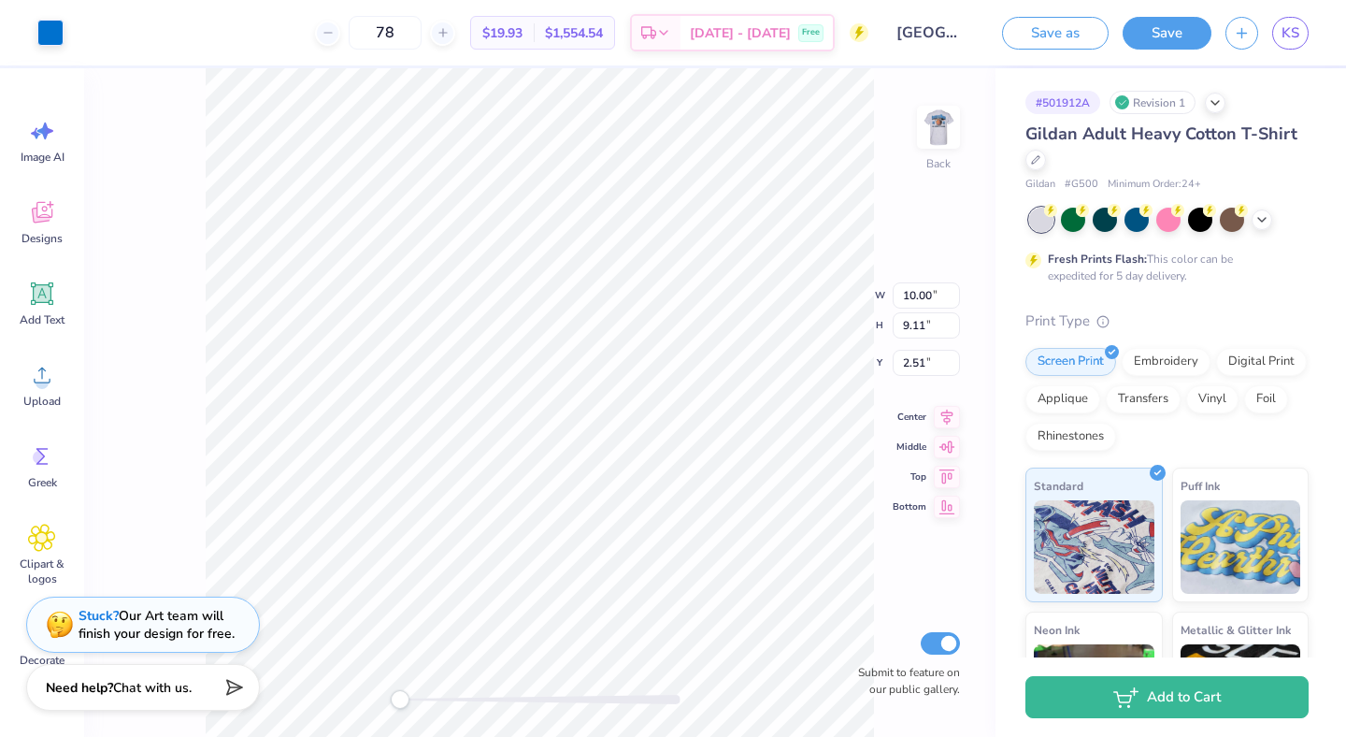
type input "2.28"
type input "2.55"
type input "2.52"
click at [865, 600] on icon at bounding box center [863, 604] width 19 height 19
type input "4.06"
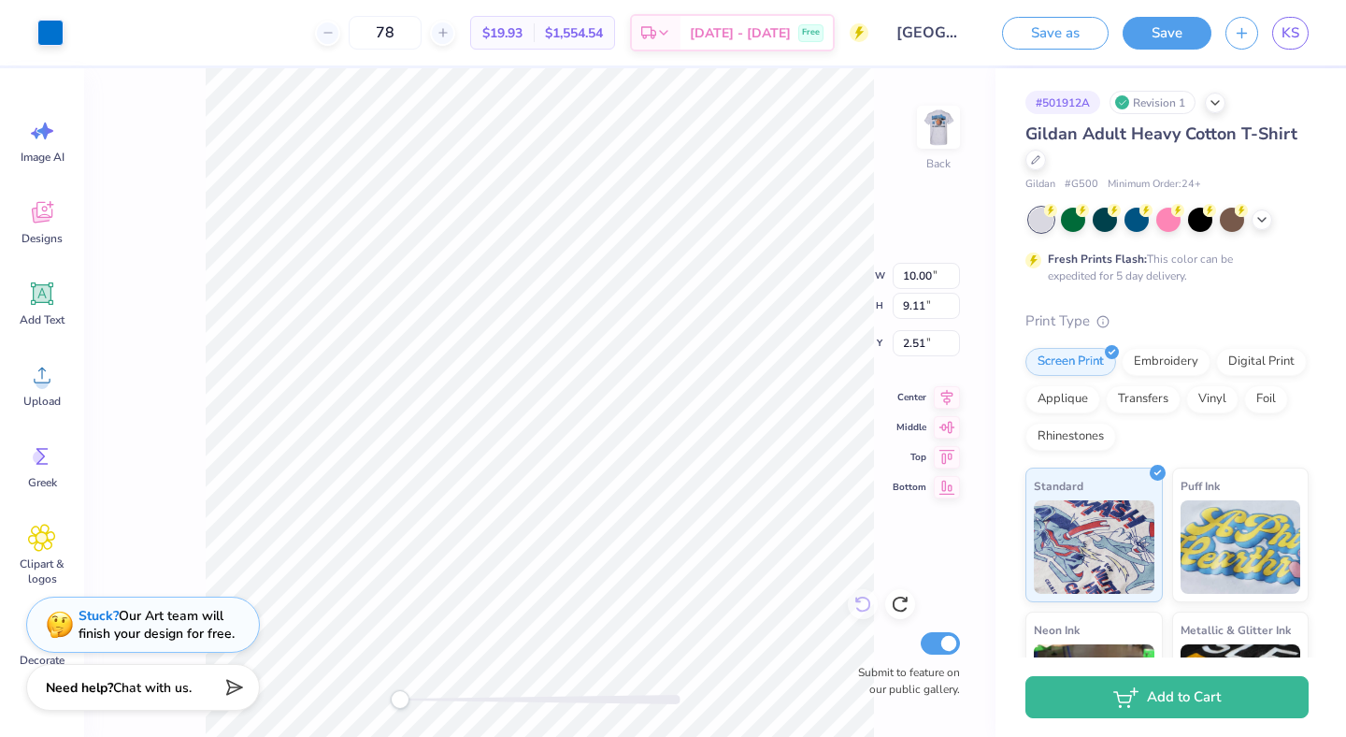
type input "4.22"
type input "2.67"
click at [865, 608] on icon at bounding box center [863, 604] width 19 height 19
type input "1.59"
type input "4.79"
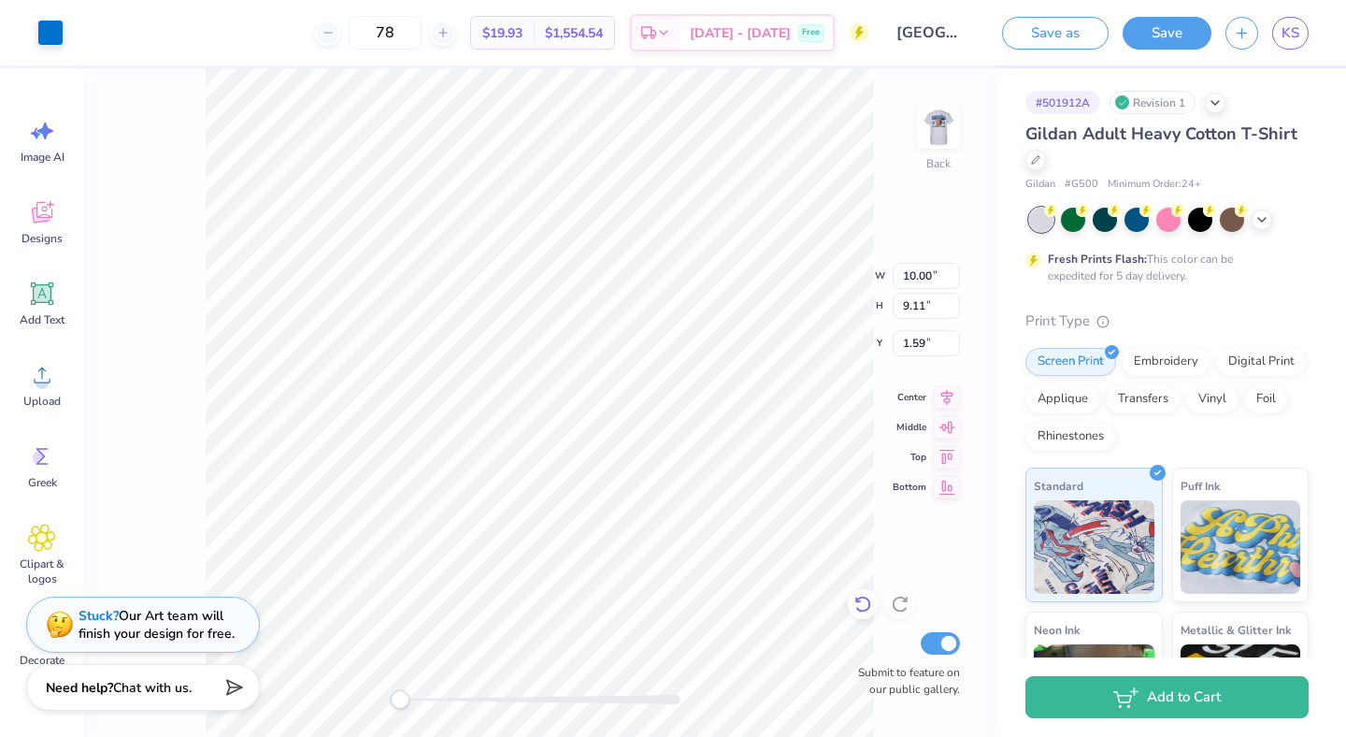
type input "4.87"
type input "5.86"
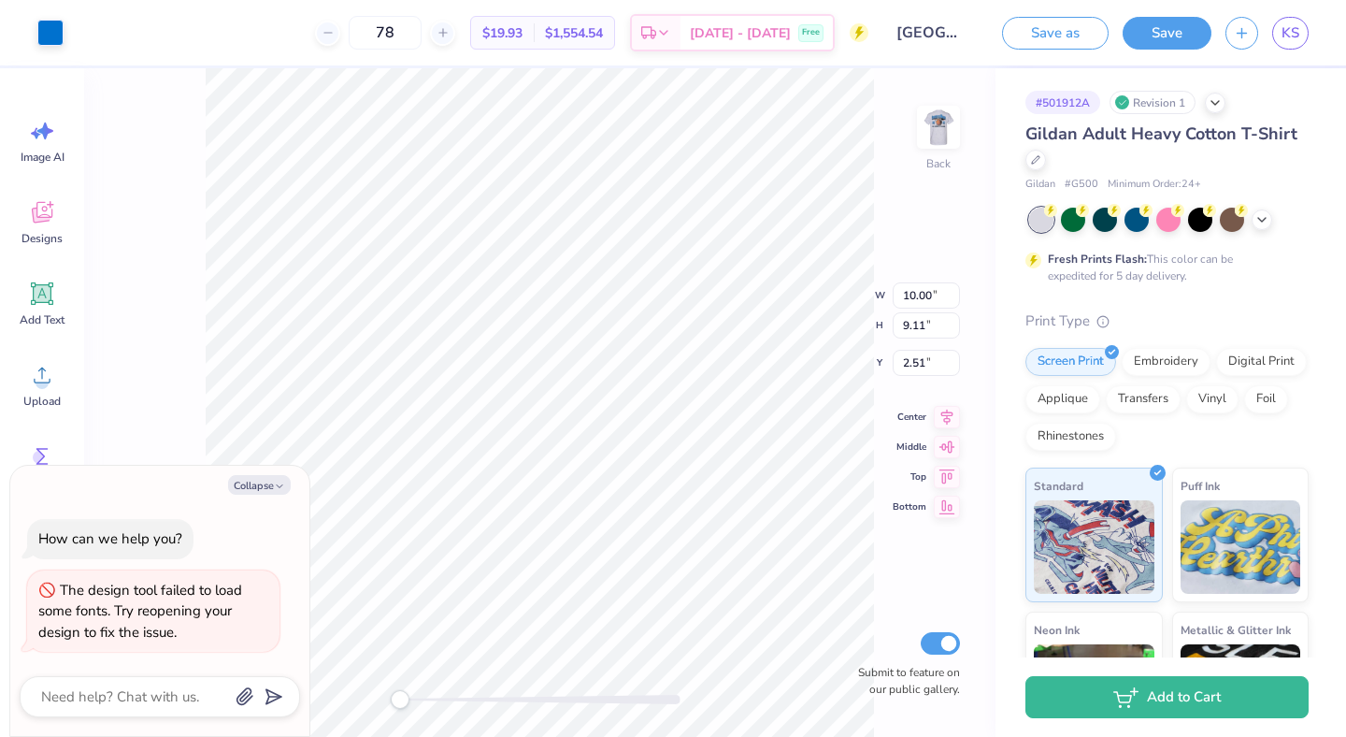
type textarea "x"
type input "4.30"
type input "4.44"
type input "2.68"
type textarea "x"
